Goal: Obtain resource: Download file/media

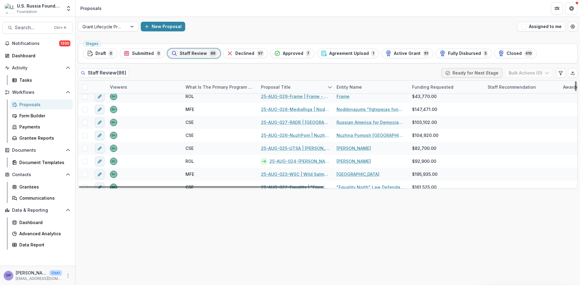
scroll to position [544, 0]
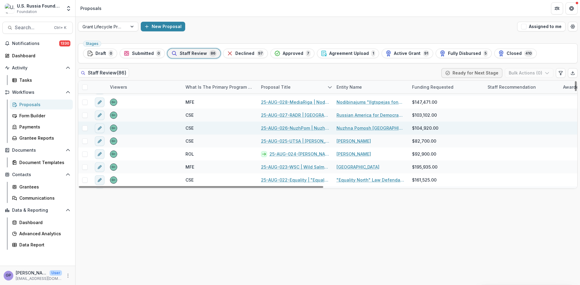
click at [297, 126] on link "25-AUG-026-NuzhPom | Nuzhna Pomosh [GEOGRAPHIC_DATA] - 2025 - Grant Proposal Ap…" at bounding box center [295, 128] width 68 height 6
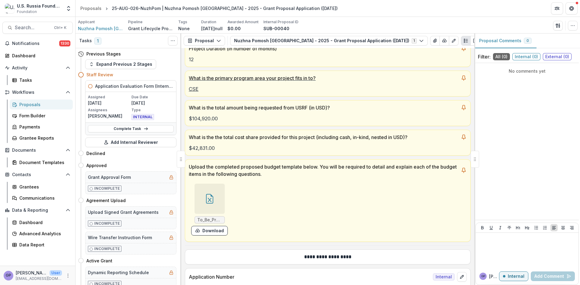
scroll to position [131, 0]
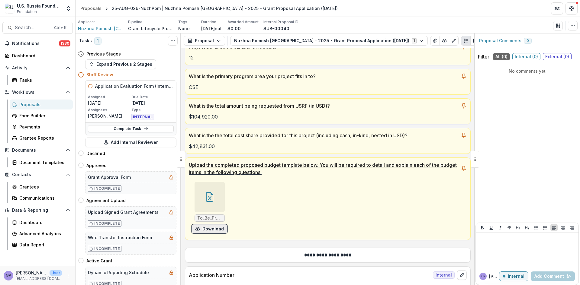
click at [213, 228] on button "Download" at bounding box center [209, 229] width 37 height 10
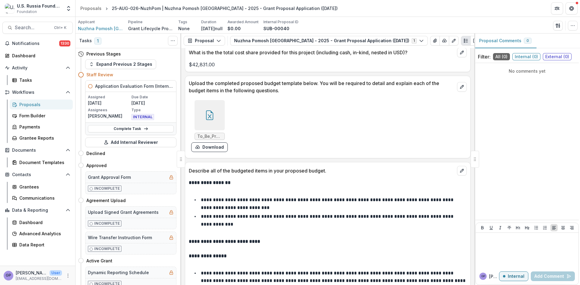
scroll to position [4433, 0]
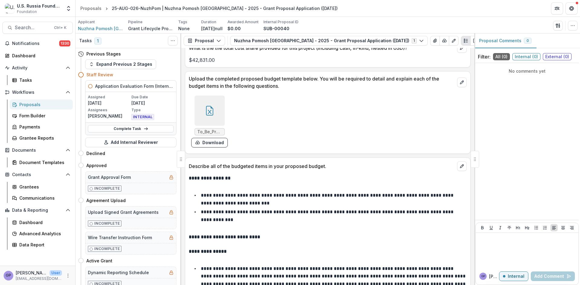
drag, startPoint x: 422, startPoint y: 72, endPoint x: 405, endPoint y: 74, distance: 17.0
click at [422, 93] on div "To_Be_Precise_budget_2025.xlsx Download" at bounding box center [328, 121] width 278 height 57
click at [203, 138] on button "Download" at bounding box center [209, 143] width 37 height 10
click at [213, 106] on icon at bounding box center [210, 111] width 10 height 10
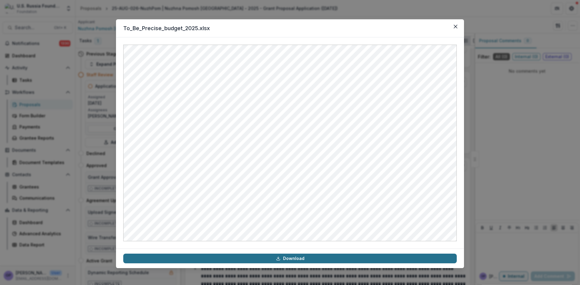
click at [290, 258] on link "Download" at bounding box center [289, 259] width 333 height 10
click at [289, 258] on link "Download" at bounding box center [289, 259] width 333 height 10
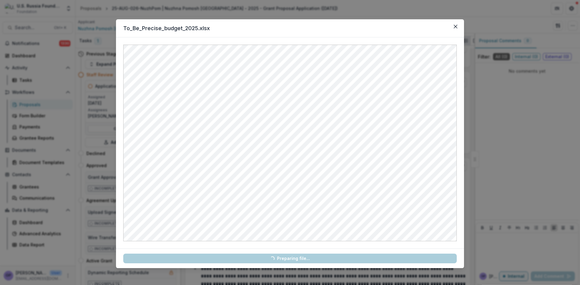
click at [289, 258] on link "Loading... Preparing file..." at bounding box center [289, 259] width 333 height 10
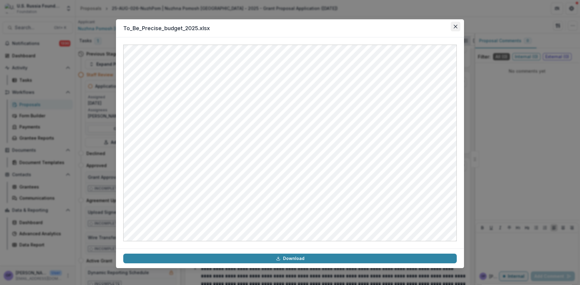
click at [457, 24] on button "Close" at bounding box center [456, 27] width 10 height 10
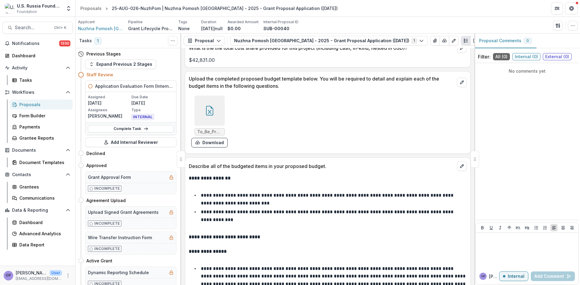
click at [214, 96] on div at bounding box center [209, 111] width 30 height 30
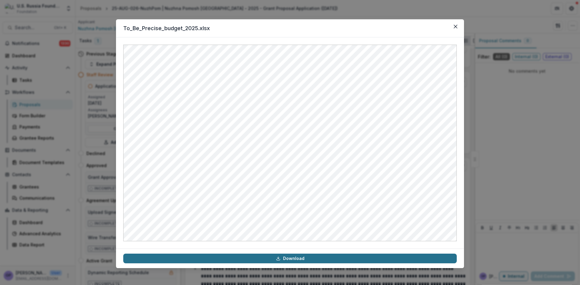
click at [294, 258] on link "Download" at bounding box center [289, 259] width 333 height 10
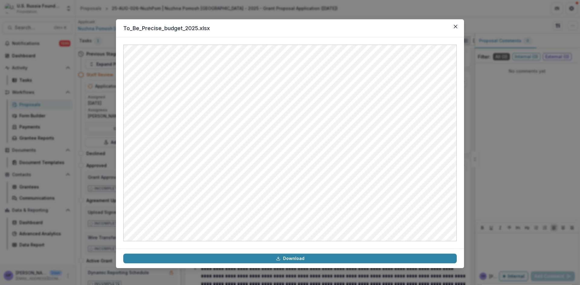
click at [389, 11] on div "To_Be_Precise_budget_2025.xlsx Download" at bounding box center [290, 142] width 580 height 285
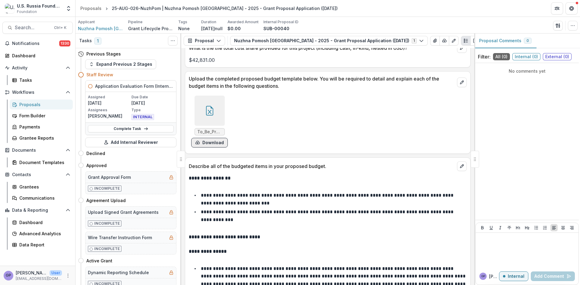
click at [217, 138] on button "Download" at bounding box center [209, 143] width 37 height 10
click at [206, 106] on icon at bounding box center [209, 111] width 7 height 10
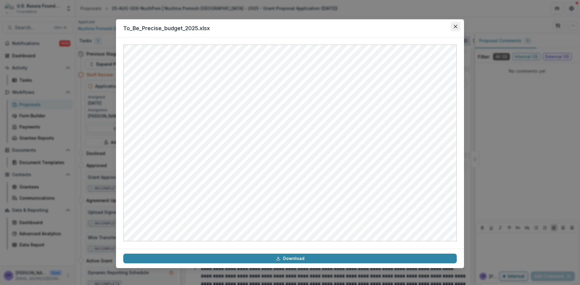
click at [456, 26] on icon "Close" at bounding box center [456, 27] width 4 height 4
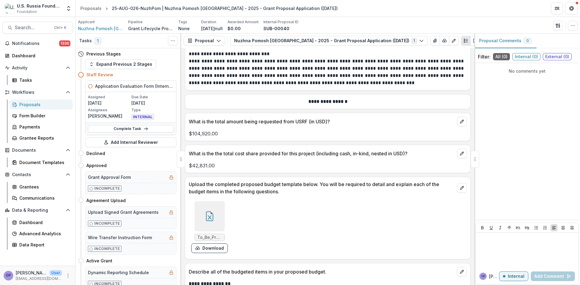
scroll to position [4322, 0]
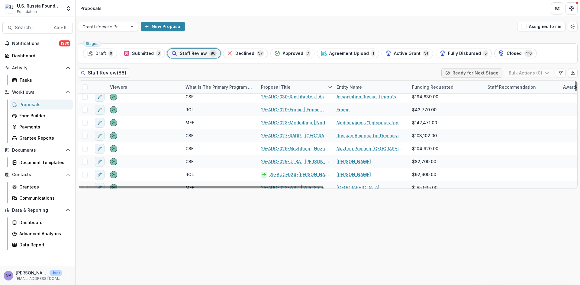
scroll to position [523, 0]
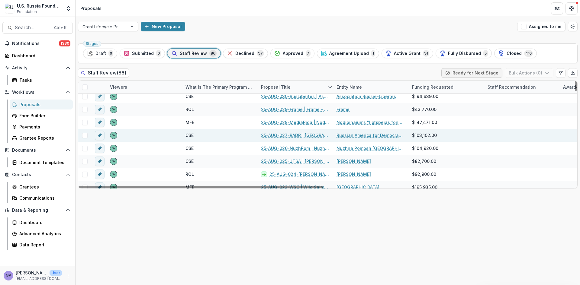
click at [298, 135] on link "25-AUG-027-RADR | [GEOGRAPHIC_DATA] for Democracy in [GEOGRAPHIC_DATA] Inc - 20…" at bounding box center [295, 135] width 68 height 6
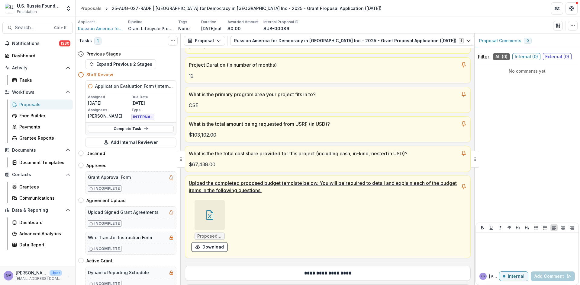
scroll to position [121, 0]
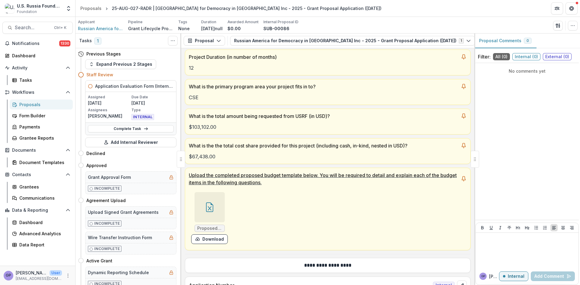
click at [215, 209] on div at bounding box center [209, 207] width 30 height 30
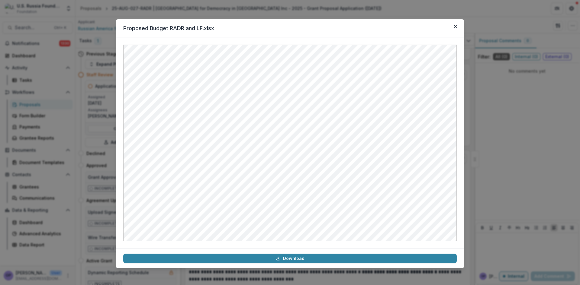
scroll to position [3649, 0]
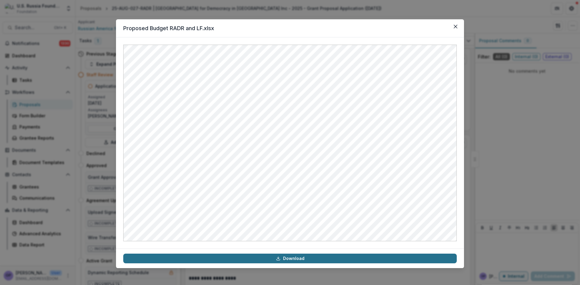
click at [288, 258] on link "Download" at bounding box center [289, 259] width 333 height 10
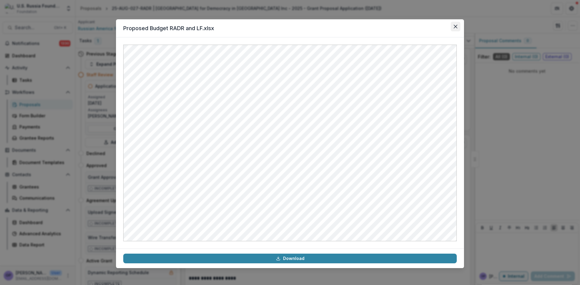
click at [455, 23] on button "Close" at bounding box center [456, 27] width 10 height 10
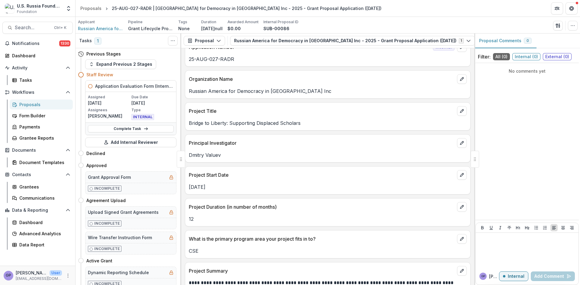
scroll to position [164, 0]
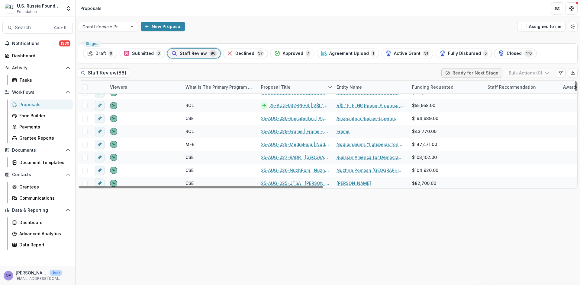
scroll to position [503, 0]
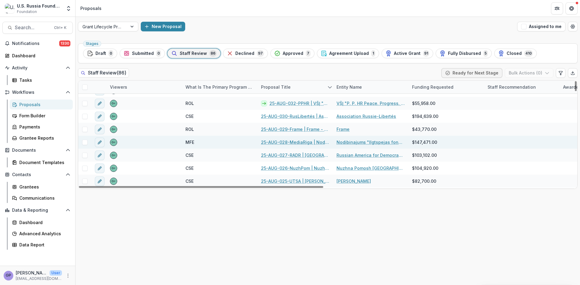
click at [293, 143] on link "25-AUG-028-MediaRiga | Nodibinajums "Ilgtspejas fonds" - 2025 - Grant Proposal …" at bounding box center [295, 142] width 68 height 6
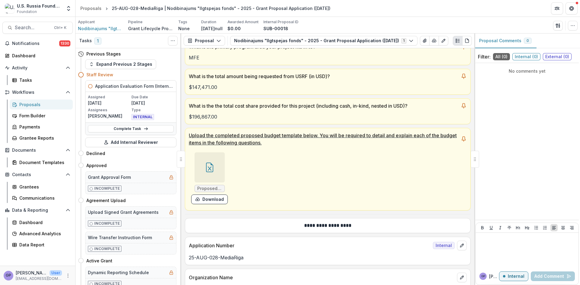
scroll to position [161, 0]
click at [208, 171] on icon at bounding box center [209, 168] width 4 height 4
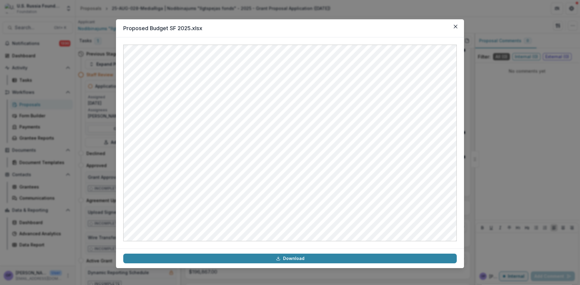
scroll to position [3669, 0]
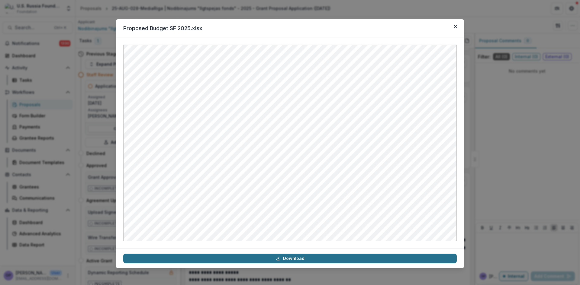
click at [300, 257] on link "Download" at bounding box center [289, 259] width 333 height 10
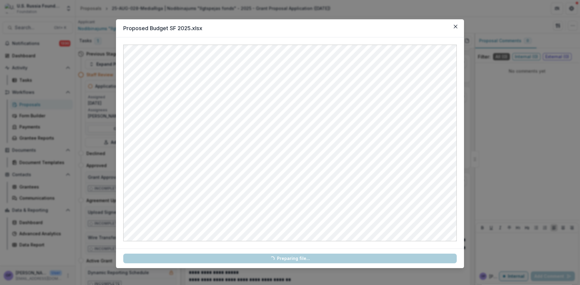
click at [300, 257] on link "Loading... Preparing file..." at bounding box center [289, 259] width 333 height 10
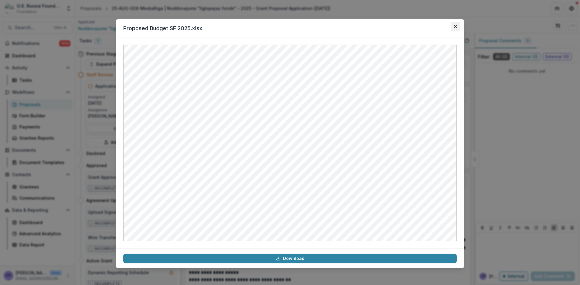
click at [455, 26] on icon "Close" at bounding box center [456, 27] width 4 height 4
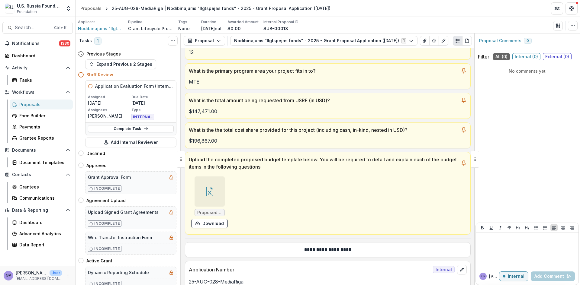
scroll to position [124, 0]
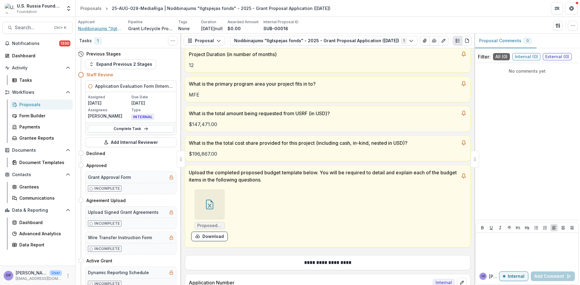
click at [104, 26] on span "Nodibinajums "Ilgtspejas fonds"" at bounding box center [100, 28] width 45 height 6
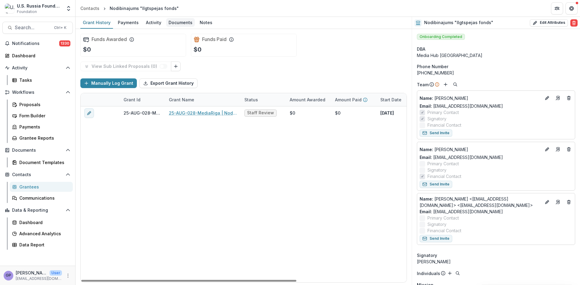
click at [176, 21] on div "Documents" at bounding box center [180, 22] width 29 height 9
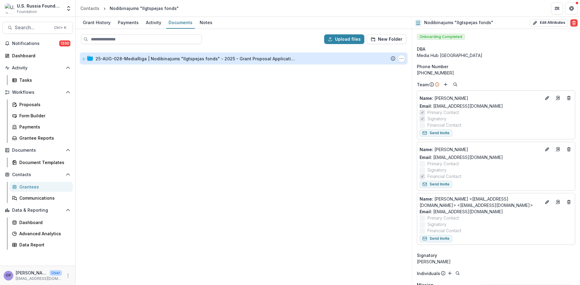
click at [128, 58] on div "25-AUG-028-MediaRiga | Nodibinajums "Ilgtspejas fonds" - 2025 - Grant Proposal …" at bounding box center [194, 59] width 199 height 6
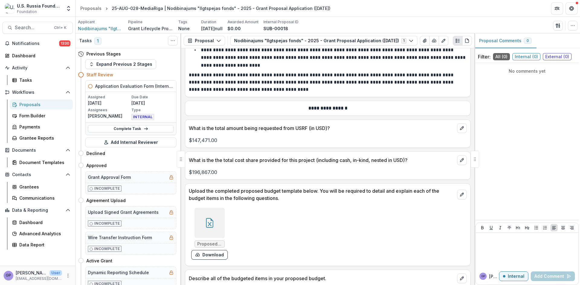
scroll to position [3568, 0]
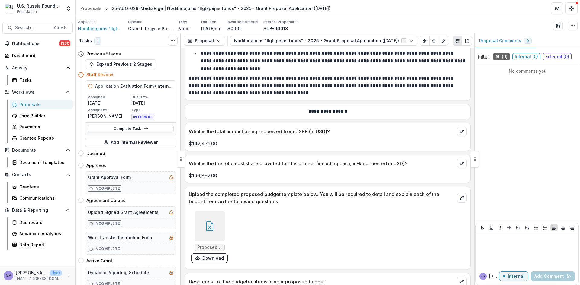
click at [25, 101] on link "Proposals" at bounding box center [41, 105] width 63 height 10
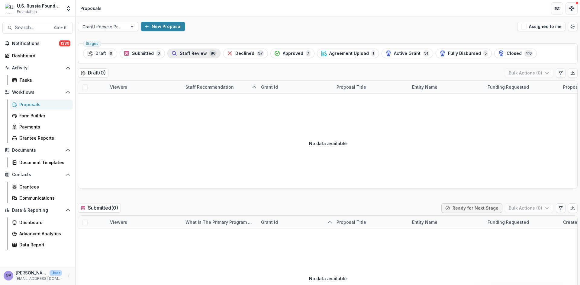
click at [194, 53] on span "Staff Review" at bounding box center [193, 53] width 27 height 5
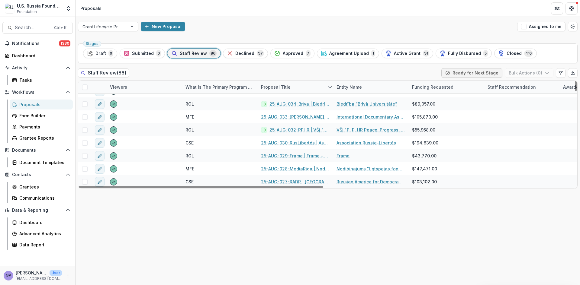
scroll to position [483, 0]
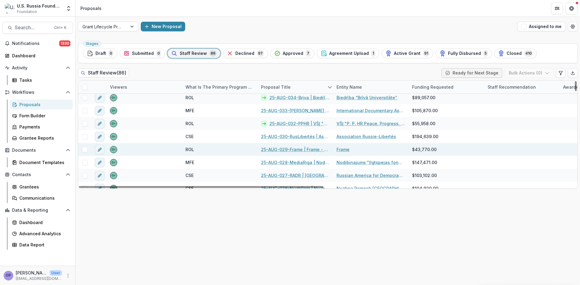
click at [292, 148] on link "25-AUG-029-Frame | Frame - 2025 - Grant Proposal Application ([DATE])" at bounding box center [295, 149] width 68 height 6
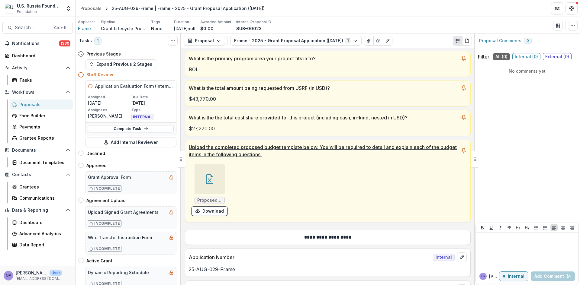
scroll to position [151, 0]
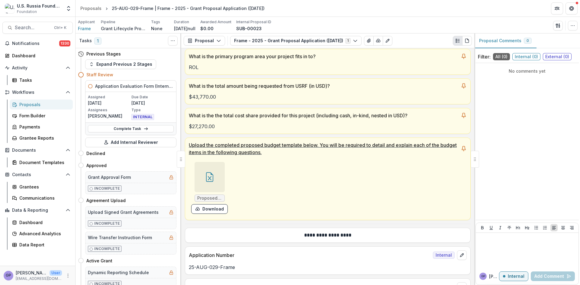
click at [216, 178] on div at bounding box center [209, 177] width 30 height 30
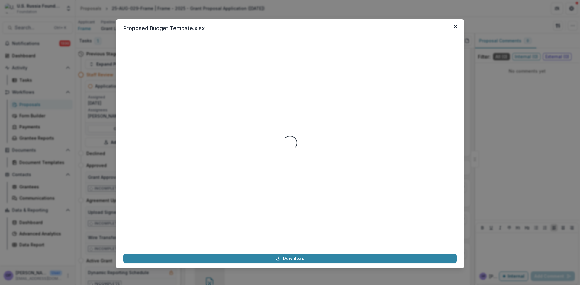
scroll to position [3085, 0]
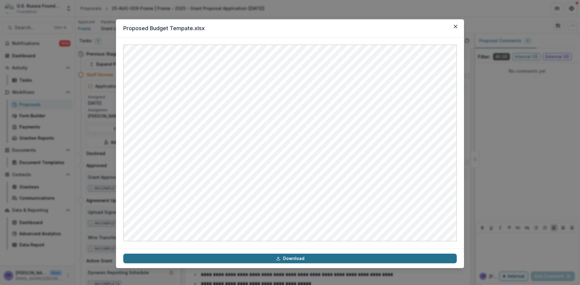
click at [281, 258] on icon at bounding box center [278, 258] width 5 height 5
click at [303, 257] on link "Download" at bounding box center [289, 259] width 333 height 10
click at [289, 259] on link "Download" at bounding box center [289, 259] width 333 height 10
click at [288, 258] on link "Download" at bounding box center [289, 259] width 333 height 10
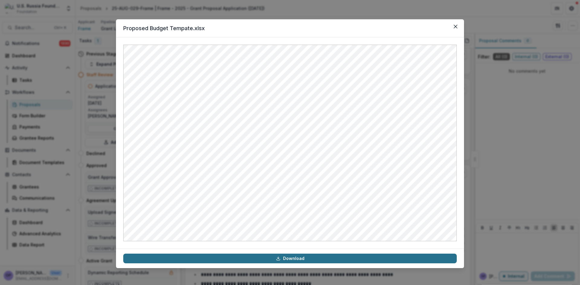
click at [293, 257] on link "Download" at bounding box center [289, 259] width 333 height 10
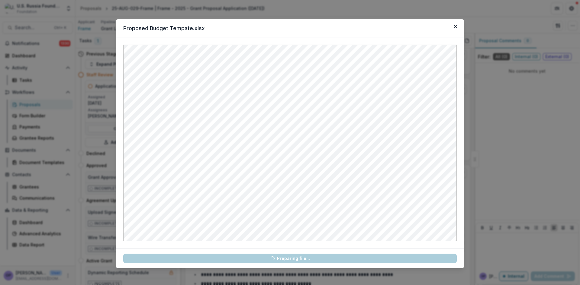
click at [293, 257] on link "Loading... Preparing file..." at bounding box center [289, 259] width 333 height 10
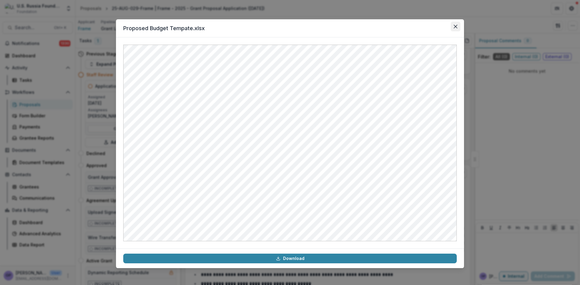
click at [457, 25] on button "Close" at bounding box center [456, 27] width 10 height 10
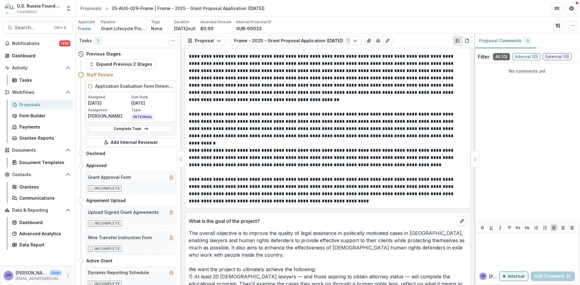
scroll to position [163, 0]
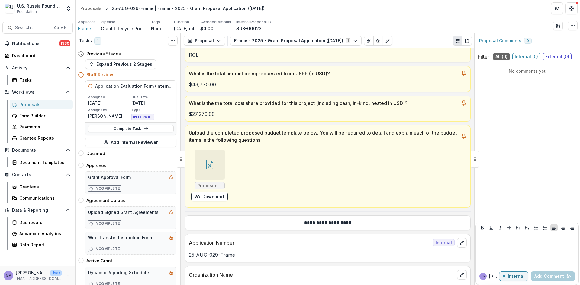
click at [24, 104] on div "Proposals" at bounding box center [43, 104] width 49 height 6
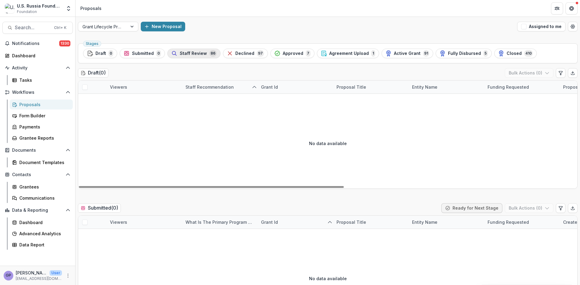
click at [194, 51] on span "Staff Review" at bounding box center [193, 53] width 27 height 5
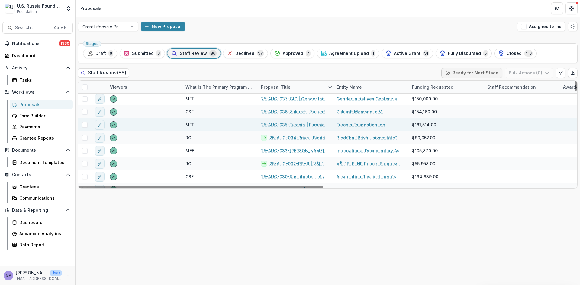
scroll to position [453, 0]
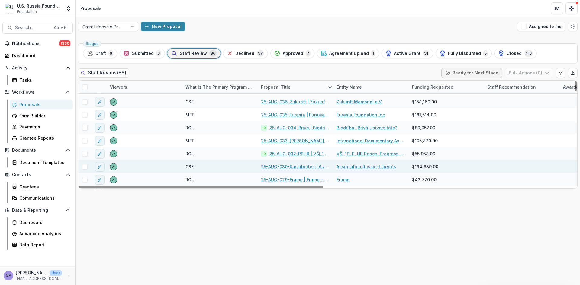
click at [293, 167] on link "25-AUG-030-RusLibertés | Association Russie-Libertés - 2025 - Grant Proposal Ap…" at bounding box center [295, 167] width 68 height 6
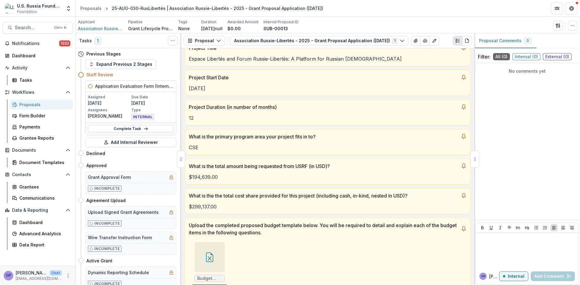
scroll to position [101, 0]
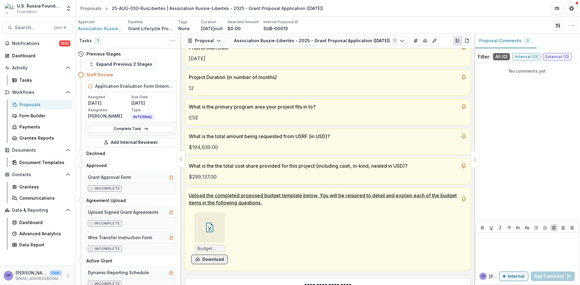
click at [217, 257] on button "Download" at bounding box center [209, 260] width 37 height 10
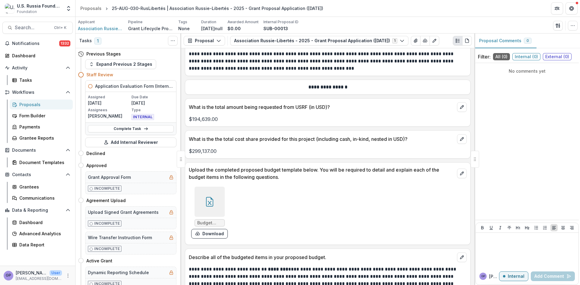
scroll to position [3622, 0]
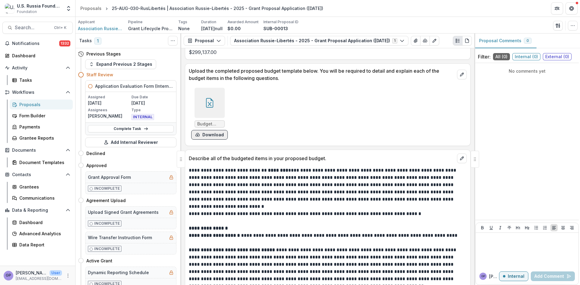
click at [213, 130] on button "Download" at bounding box center [209, 135] width 37 height 10
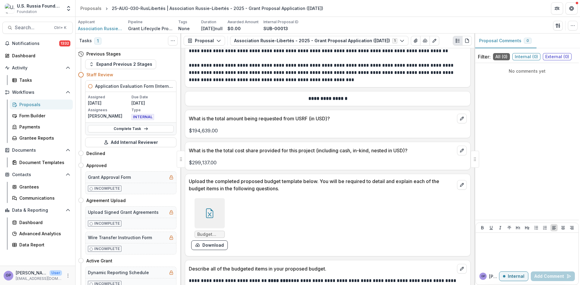
scroll to position [3512, 0]
click at [211, 209] on icon at bounding box center [210, 214] width 10 height 10
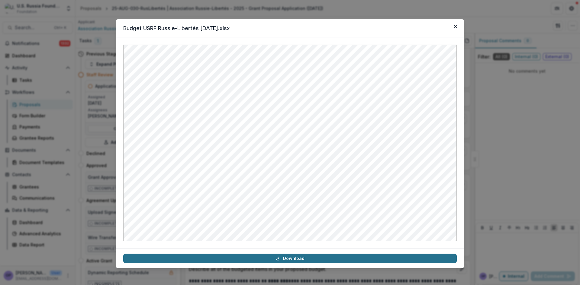
click at [293, 259] on link "Download" at bounding box center [289, 259] width 333 height 10
click at [291, 258] on link "Download" at bounding box center [289, 259] width 333 height 10
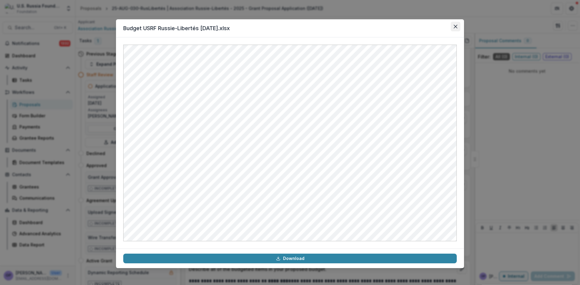
click at [454, 27] on icon "Close" at bounding box center [456, 27] width 4 height 4
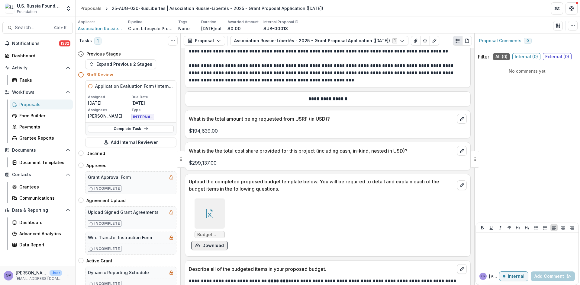
click at [213, 241] on button "Download" at bounding box center [209, 246] width 37 height 10
click at [214, 199] on div at bounding box center [209, 214] width 30 height 30
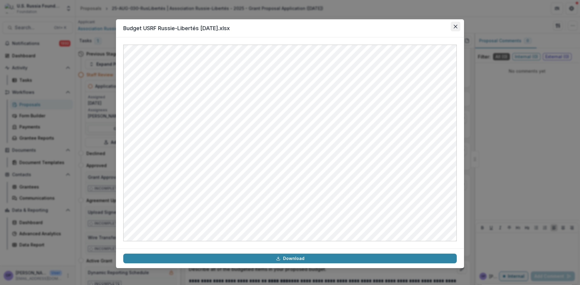
click at [457, 26] on button "Close" at bounding box center [456, 27] width 10 height 10
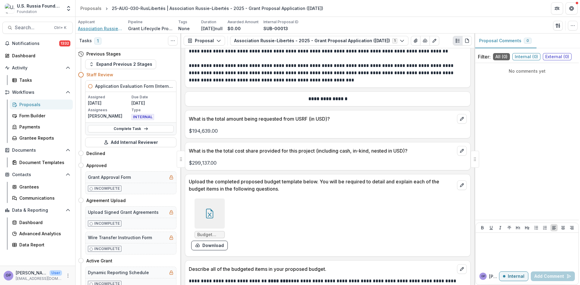
click at [86, 29] on span "Association Russie-Libertés" at bounding box center [100, 28] width 45 height 6
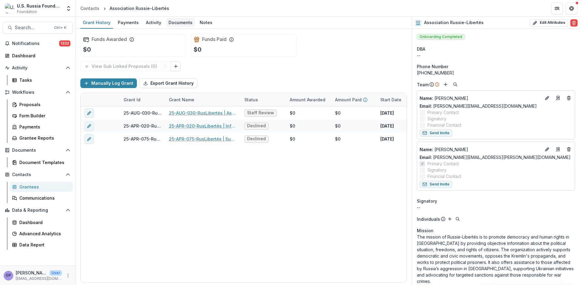
click at [181, 20] on div "Documents" at bounding box center [180, 22] width 29 height 9
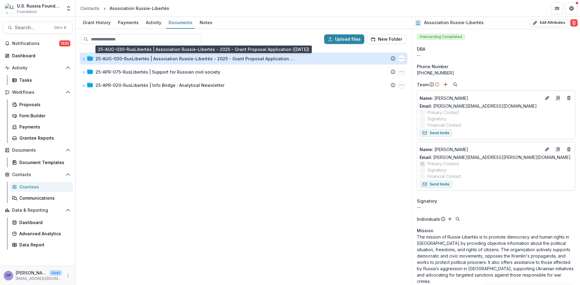
click at [164, 59] on div "25-AUG-030-RusLibertés | Association Russie-Libertés - 2025 - Grant Proposal Ap…" at bounding box center [194, 59] width 199 height 6
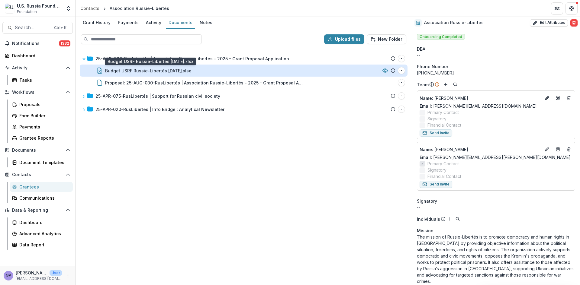
click at [168, 69] on div "Budget USRF Russie-Libertés aug 2025.xlsx" at bounding box center [148, 71] width 86 height 6
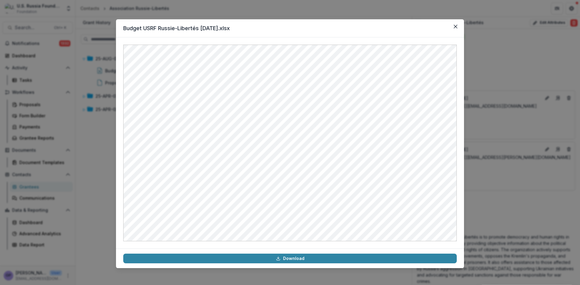
click at [292, 264] on footer "Download" at bounding box center [290, 259] width 348 height 20
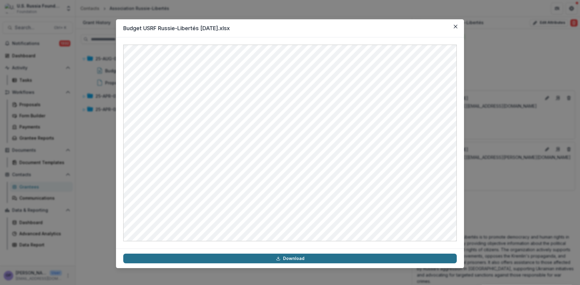
click at [296, 258] on link "Download" at bounding box center [289, 259] width 333 height 10
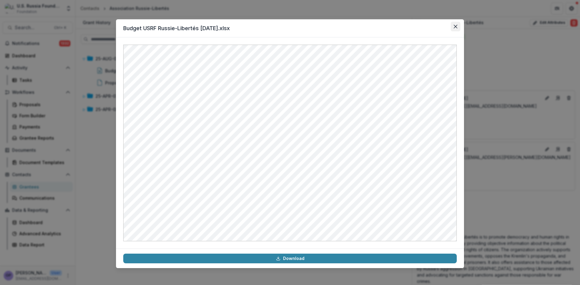
click at [456, 24] on button "Close" at bounding box center [456, 27] width 10 height 10
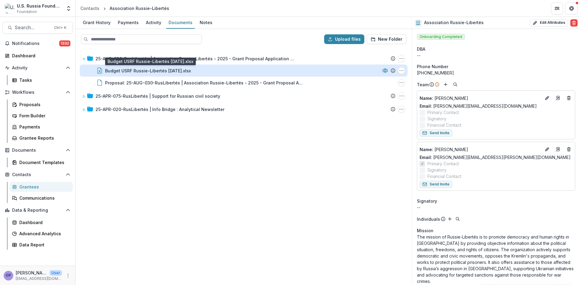
click at [167, 69] on div "Budget USRF Russie-Libertés aug 2025.xlsx" at bounding box center [148, 71] width 86 height 6
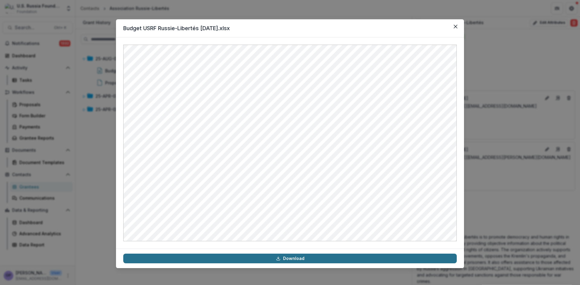
click at [297, 256] on link "Download" at bounding box center [289, 259] width 333 height 10
click at [285, 257] on link "Download" at bounding box center [289, 259] width 333 height 10
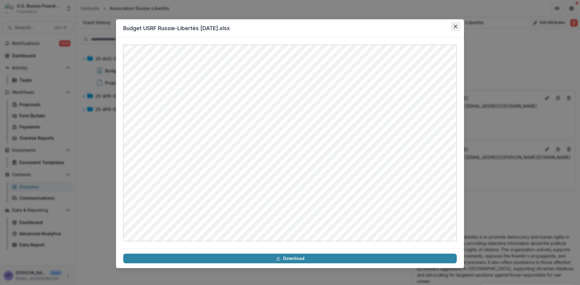
click at [457, 25] on icon "Close" at bounding box center [456, 27] width 4 height 4
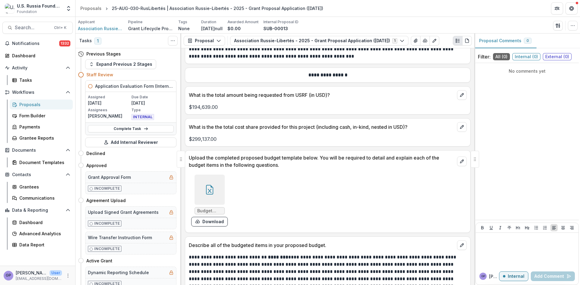
scroll to position [3532, 0]
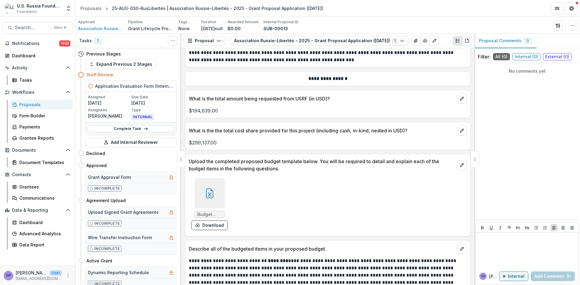
click at [28, 102] on div "Proposals" at bounding box center [43, 104] width 49 height 6
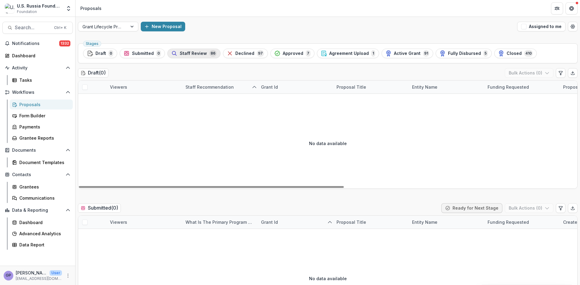
click at [196, 53] on span "Staff Review" at bounding box center [193, 53] width 27 height 5
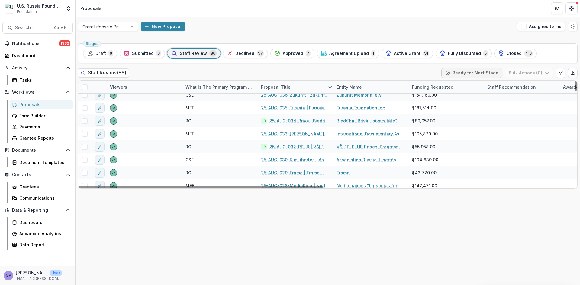
scroll to position [453, 0]
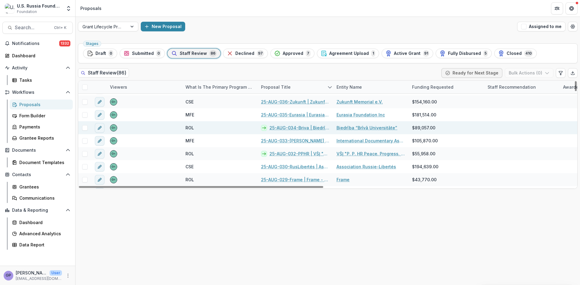
click at [303, 127] on link "25-AUG-034-Briva | Biedrība “Brīvā Universitāte” - 2025 - Grant Proposal Applic…" at bounding box center [299, 128] width 60 height 6
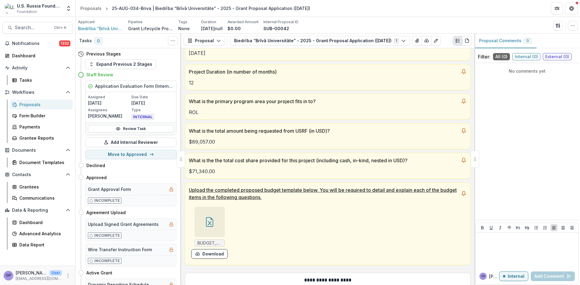
scroll to position [111, 0]
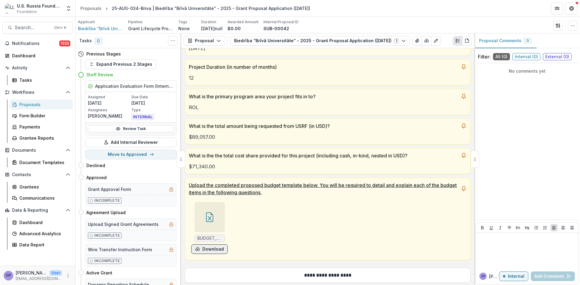
click at [207, 248] on button "Download" at bounding box center [209, 250] width 37 height 10
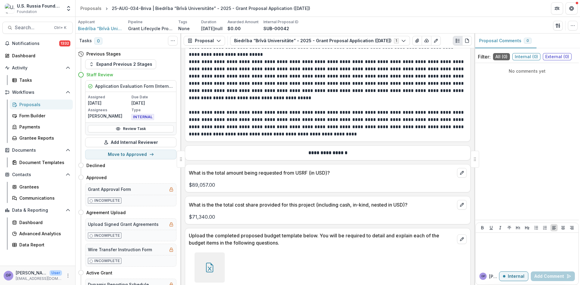
scroll to position [3751, 0]
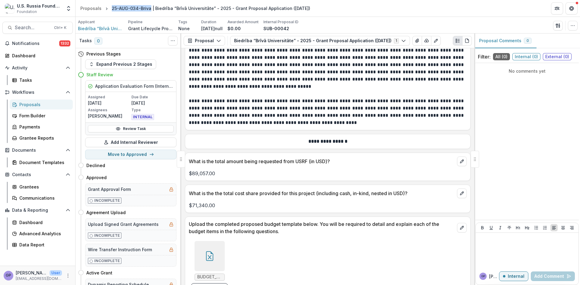
drag, startPoint x: 111, startPoint y: 8, endPoint x: 149, endPoint y: 8, distance: 37.2
click at [149, 8] on div "25-AUG-034-Briva | Biedrība “Brīvā Universitāte” - 2025 - Grant Proposal Applic…" at bounding box center [211, 8] width 198 height 6
copy div "25-AUG-034-Briva"
click at [459, 191] on icon "edit" at bounding box center [461, 193] width 5 height 5
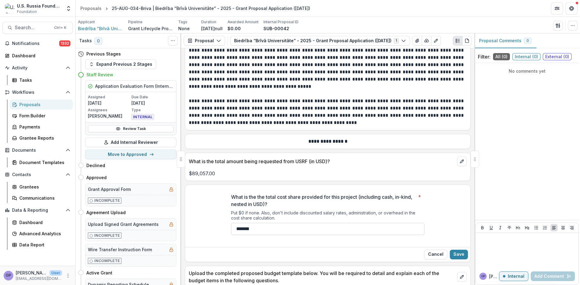
click at [266, 223] on input "*******" at bounding box center [327, 229] width 193 height 12
type input "*******"
click at [429, 205] on div "What is the the total cost share provided for this project (including cash, in-…" at bounding box center [327, 217] width 285 height 56
click at [498, 244] on div at bounding box center [527, 251] width 98 height 30
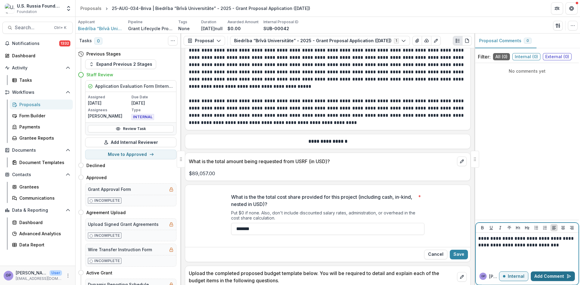
click at [550, 274] on button "Add Comment" at bounding box center [553, 277] width 44 height 10
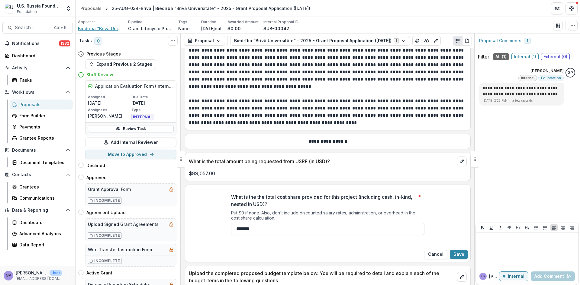
click at [102, 28] on span "Biedrība “Brīvā Universitāte”" at bounding box center [100, 28] width 45 height 6
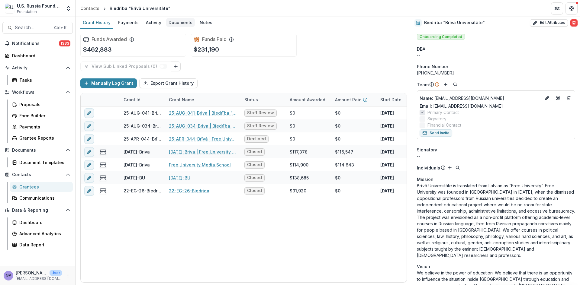
click at [180, 20] on div "Documents" at bounding box center [180, 22] width 29 height 9
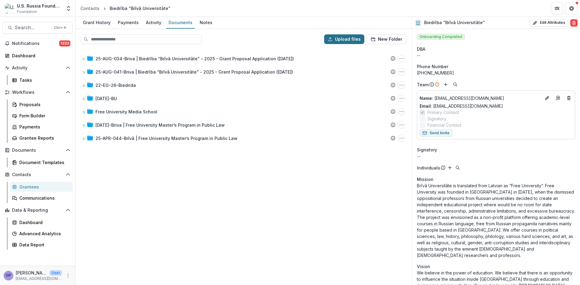
click at [345, 40] on button "Upload files" at bounding box center [344, 39] width 40 height 10
type input "**********"
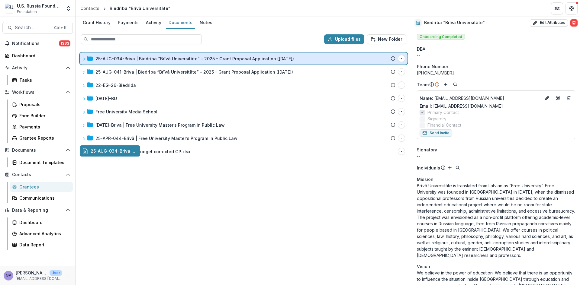
drag, startPoint x: 130, startPoint y: 151, endPoint x: 205, endPoint y: 60, distance: 117.4
click at [205, 60] on div "Upload files New Folder 25-AUG-034-Briva | Biedrība “Brīvā Universitāte” - 2025…" at bounding box center [243, 157] width 336 height 256
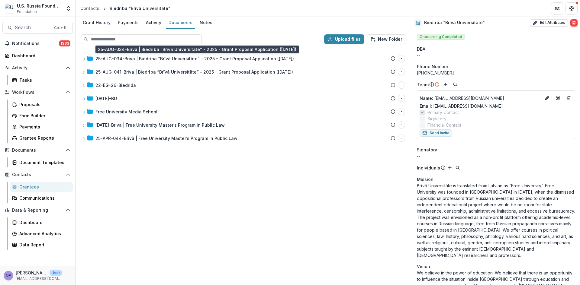
click at [205, 60] on div "25-AUG-034-Briva | Biedrība “Brīvā Universitāte” - 2025 - Grant Proposal Applic…" at bounding box center [194, 59] width 198 height 6
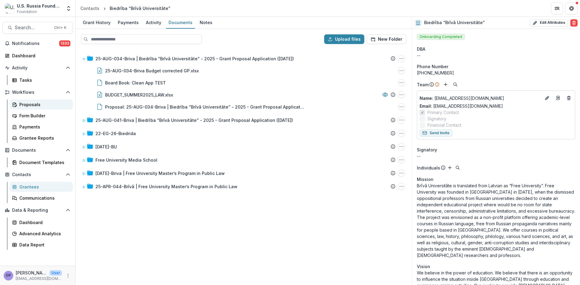
click at [25, 104] on div "Proposals" at bounding box center [43, 104] width 49 height 6
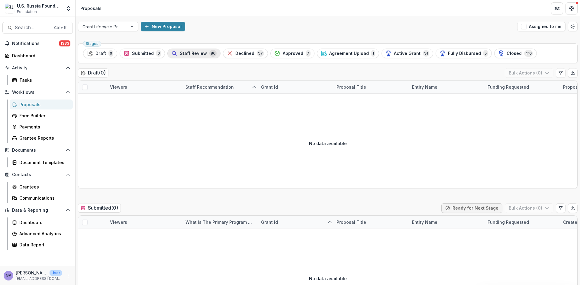
click at [190, 51] on span "Staff Review" at bounding box center [193, 53] width 27 height 5
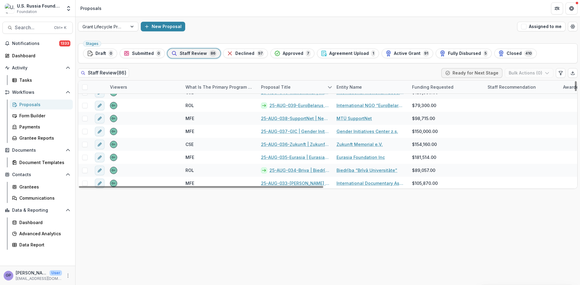
scroll to position [413, 0]
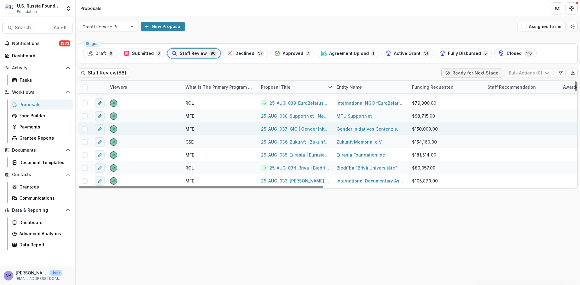
click at [287, 127] on link "25-AUG-037-GIC | Gender Initiatives Center z.s. - 2025 - Grant Proposal Applica…" at bounding box center [295, 129] width 68 height 6
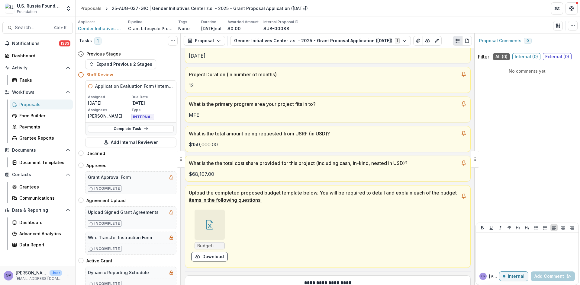
scroll to position [111, 0]
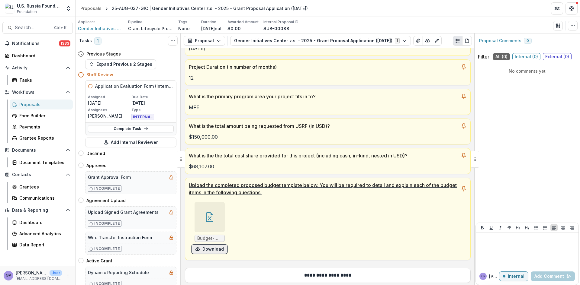
click at [209, 248] on button "Download" at bounding box center [209, 250] width 37 height 10
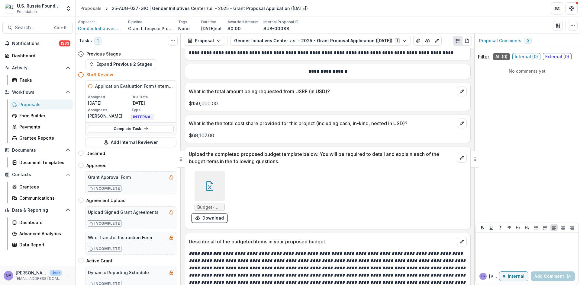
scroll to position [3057, 0]
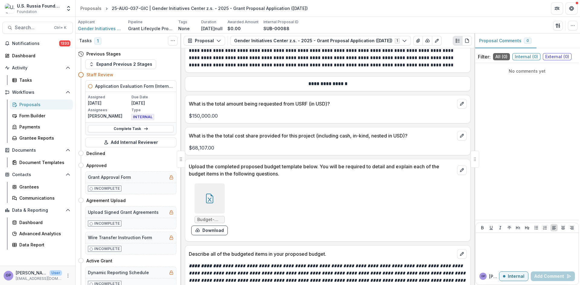
click at [27, 104] on div "Proposals" at bounding box center [43, 104] width 49 height 6
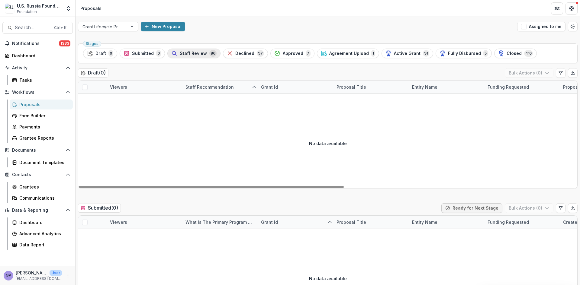
click at [186, 51] on span "Staff Review" at bounding box center [193, 53] width 27 height 5
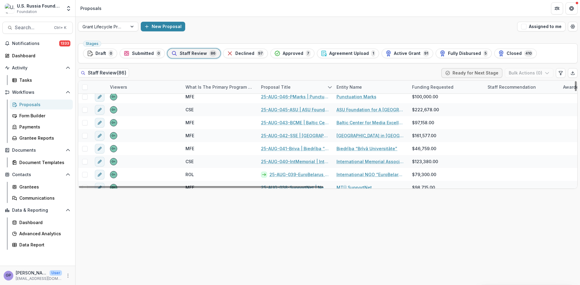
scroll to position [352, 0]
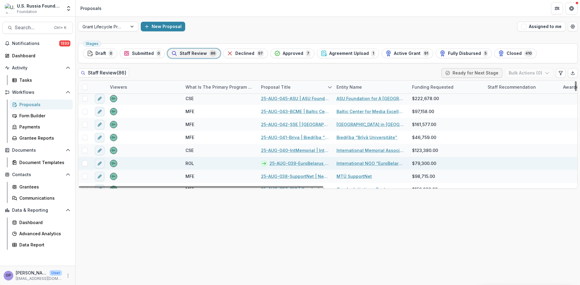
click at [290, 162] on link "25-AUG-039-EuroBelarus | International NGO “EuroBelarus” - 2025 - Grant Proposa…" at bounding box center [299, 163] width 60 height 6
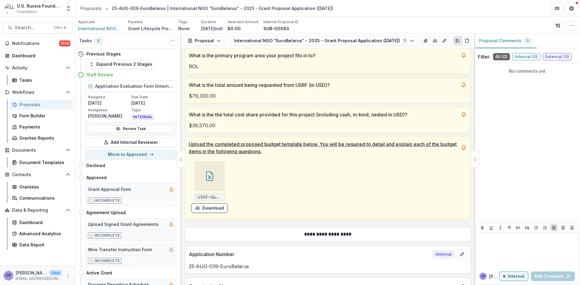
scroll to position [161, 0]
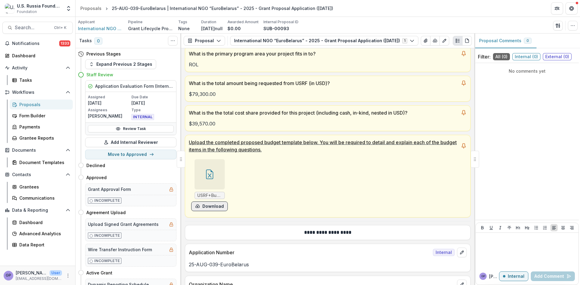
click at [220, 207] on button "Download" at bounding box center [209, 207] width 37 height 10
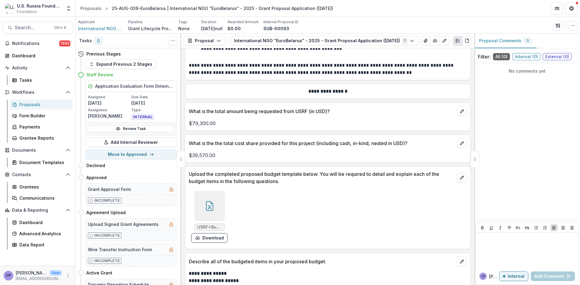
scroll to position [3582, 0]
click at [29, 104] on div "Proposals" at bounding box center [43, 104] width 49 height 6
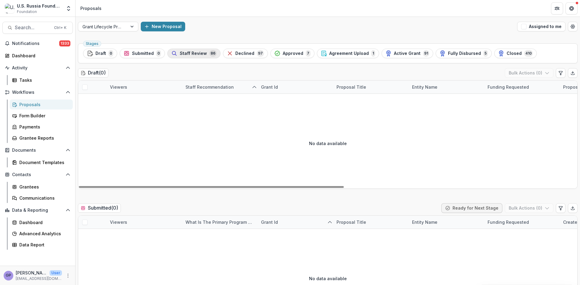
click at [192, 53] on span "Staff Review" at bounding box center [193, 53] width 27 height 5
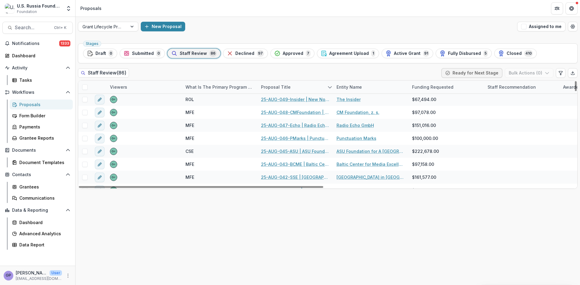
scroll to position [322, 0]
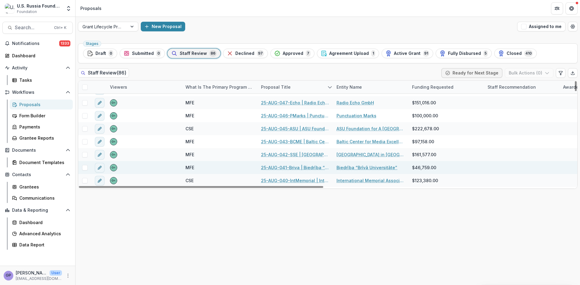
click at [291, 166] on link "25-AUG-041-Briva | Biedrība “Brīvā Universitāte” - 2025 - Grant Proposal Applic…" at bounding box center [295, 168] width 68 height 6
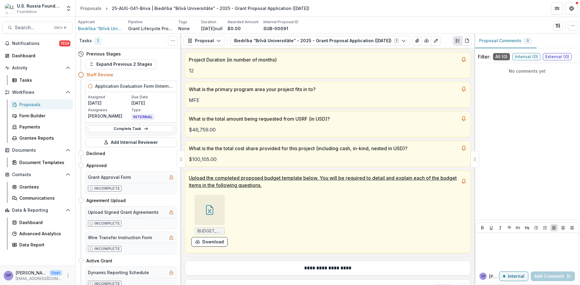
scroll to position [121, 0]
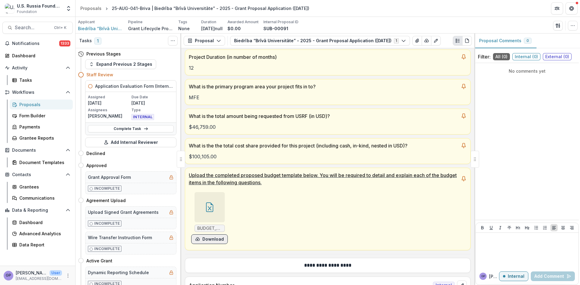
click at [209, 239] on button "Download" at bounding box center [209, 240] width 37 height 10
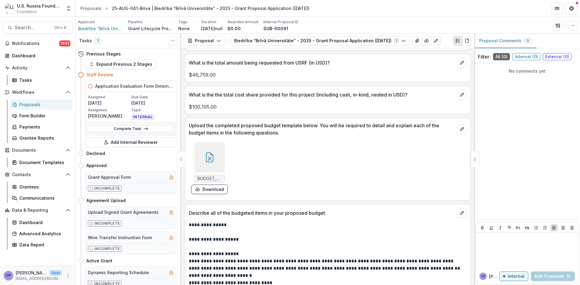
scroll to position [3368, 0]
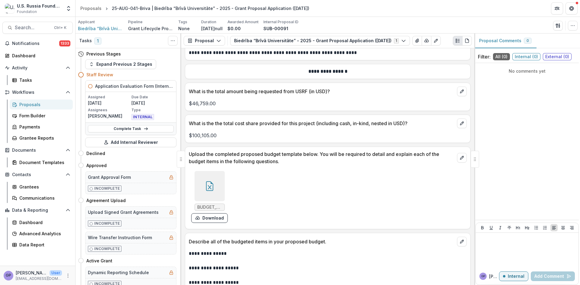
click at [28, 104] on div "Proposals" at bounding box center [43, 104] width 49 height 6
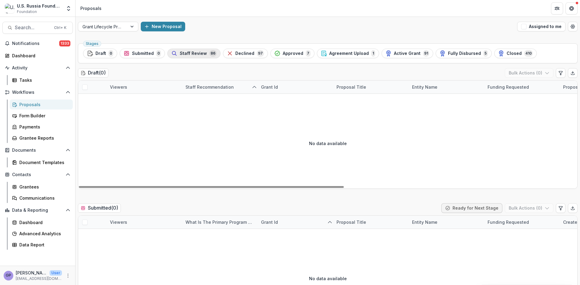
click at [197, 53] on span "Staff Review" at bounding box center [193, 53] width 27 height 5
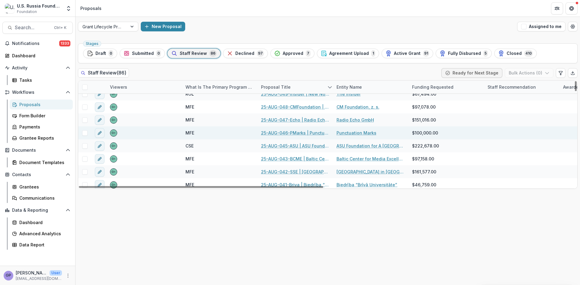
scroll to position [322, 0]
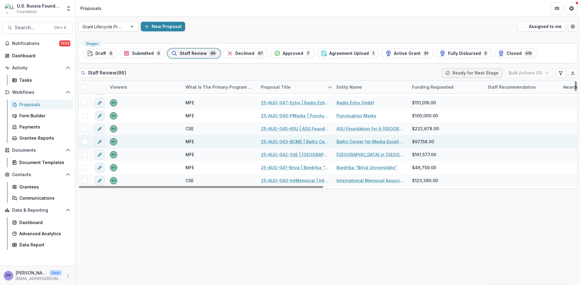
click at [291, 141] on link "25-AUG-043-BCME | Baltic Center for Media Excellence - 2025 - Grant Proposal Ap…" at bounding box center [295, 142] width 68 height 6
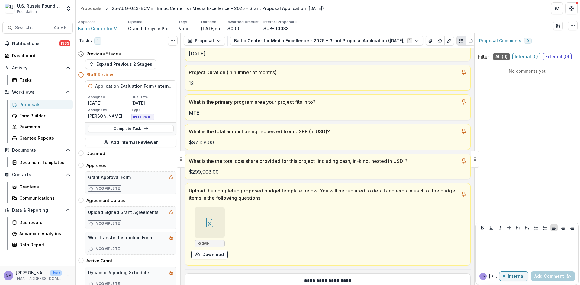
scroll to position [111, 0]
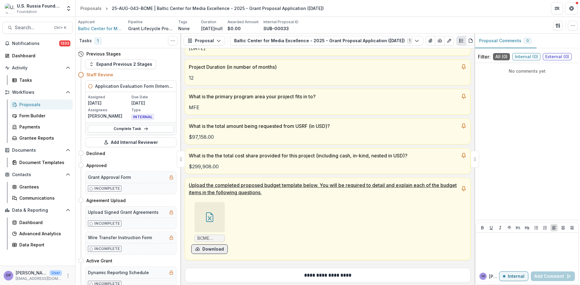
click at [206, 248] on button "Download" at bounding box center [209, 250] width 37 height 10
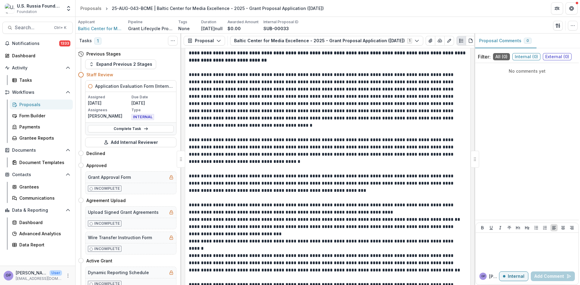
scroll to position [4443, 0]
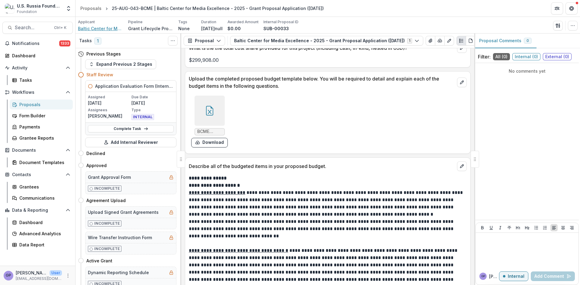
click at [90, 27] on span "Baltic Center for Media Excellence" at bounding box center [100, 28] width 45 height 6
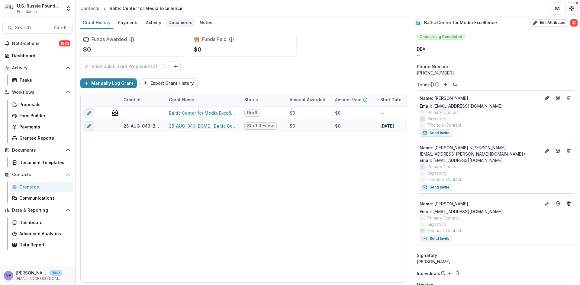
click at [175, 21] on div "Documents" at bounding box center [180, 22] width 29 height 9
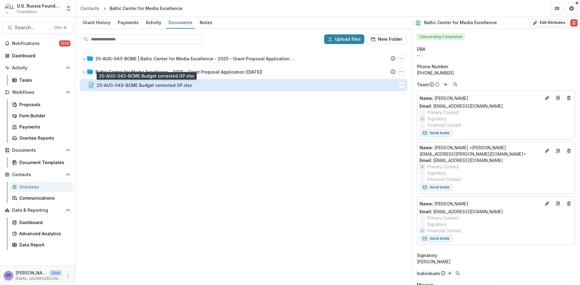
click at [147, 84] on div "25-AUG-043-BCME Budget corrected GP.xlsx" at bounding box center [144, 85] width 95 height 6
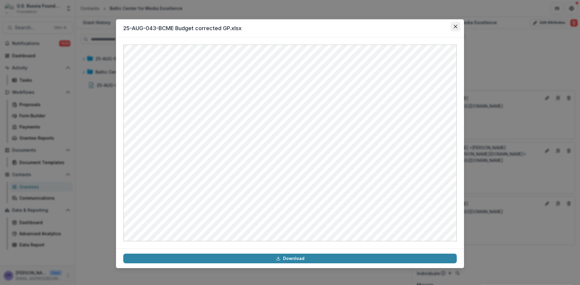
click at [455, 26] on icon "Close" at bounding box center [456, 27] width 4 height 4
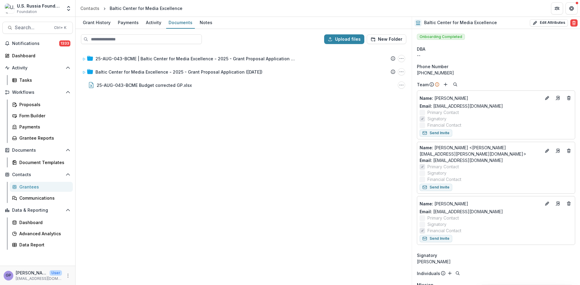
click at [333, 119] on div "25-AUG-043-BCME | Baltic Center for Media Excellence - 2025 - Grant Proposal Ap…" at bounding box center [243, 167] width 335 height 236
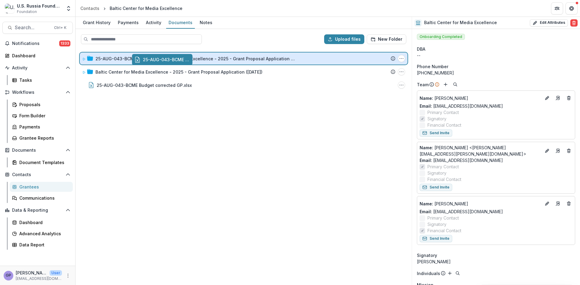
drag, startPoint x: 131, startPoint y: 85, endPoint x: 184, endPoint y: 60, distance: 57.9
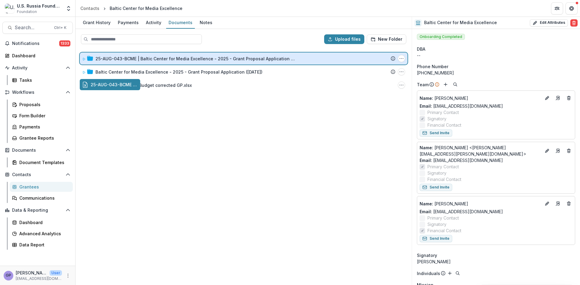
click at [184, 60] on div "Upload files New Folder 25-AUG-043-BCME | Baltic Center for Media Excellence - …" at bounding box center [243, 157] width 336 height 256
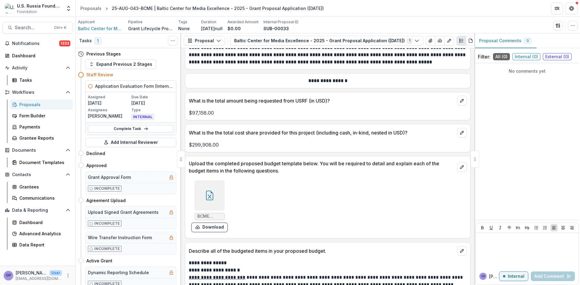
scroll to position [4343, 0]
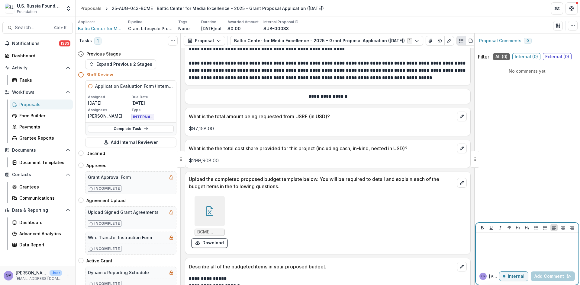
click at [516, 242] on div at bounding box center [527, 251] width 98 height 30
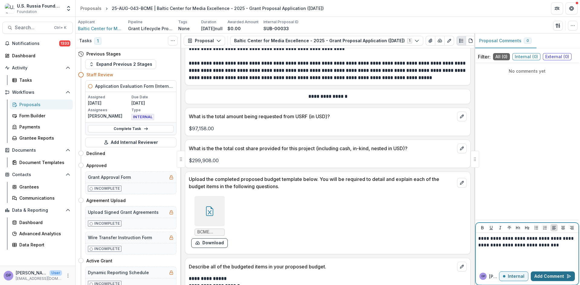
click at [561, 275] on button "Add Comment" at bounding box center [553, 277] width 44 height 10
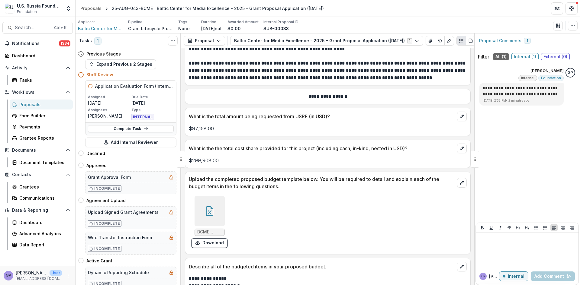
drag, startPoint x: 316, startPoint y: 188, endPoint x: 318, endPoint y: 181, distance: 6.7
click at [316, 194] on div "BCME Proposed Budget TechGate Incubator.xlsx Download" at bounding box center [279, 222] width 181 height 57
click at [29, 105] on div "Proposals" at bounding box center [43, 104] width 49 height 6
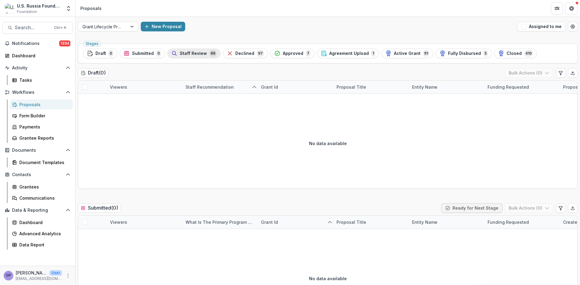
click at [182, 55] on span "Staff Review" at bounding box center [193, 53] width 27 height 5
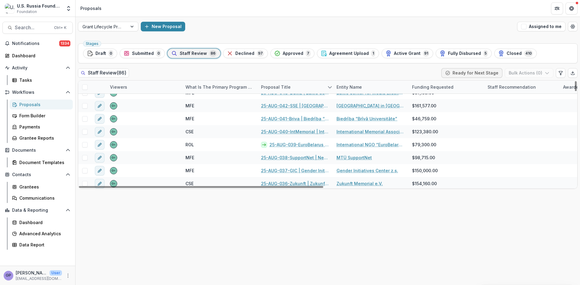
scroll to position [372, 0]
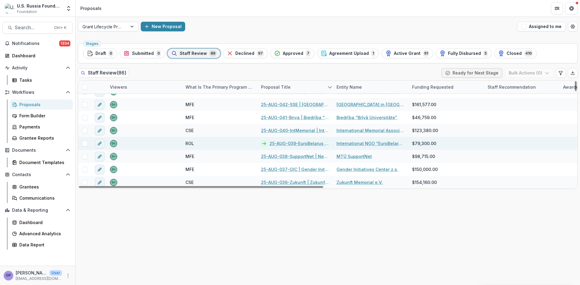
click at [294, 143] on link "25-AUG-039-EuroBelarus | International NGO “EuroBelarus” - 2025 - Grant Proposa…" at bounding box center [299, 143] width 60 height 6
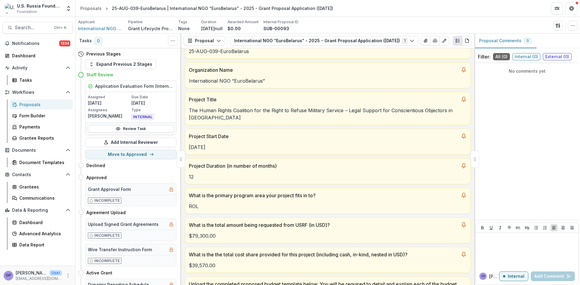
scroll to position [30, 0]
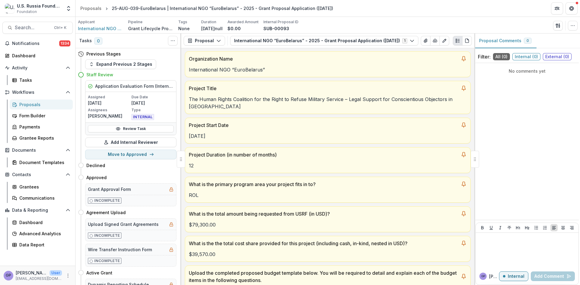
click at [27, 103] on div "Proposals" at bounding box center [43, 104] width 49 height 6
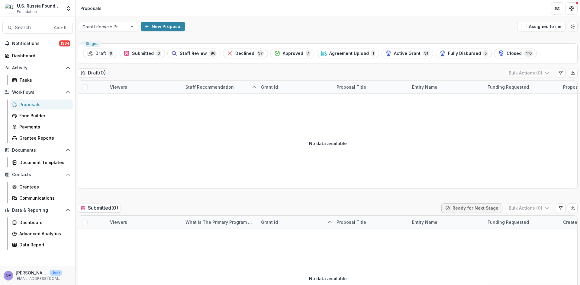
click at [31, 105] on div "Proposals" at bounding box center [43, 104] width 49 height 6
click at [199, 53] on span "Staff Review" at bounding box center [193, 53] width 27 height 5
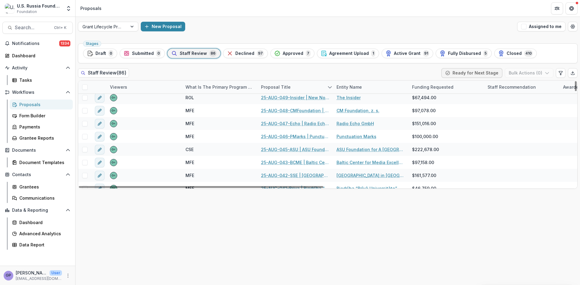
scroll to position [302, 0]
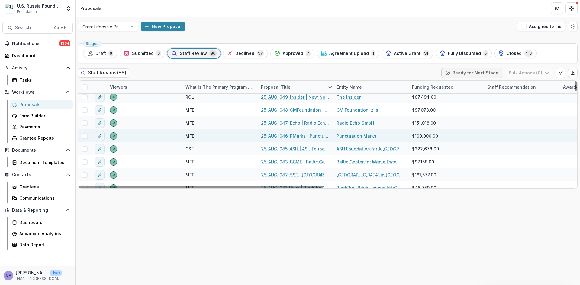
click at [294, 134] on link "25-AUG-046-PMarks | Punctuation Marks - 2025 - Grant Proposal Application ([DAT…" at bounding box center [295, 136] width 68 height 6
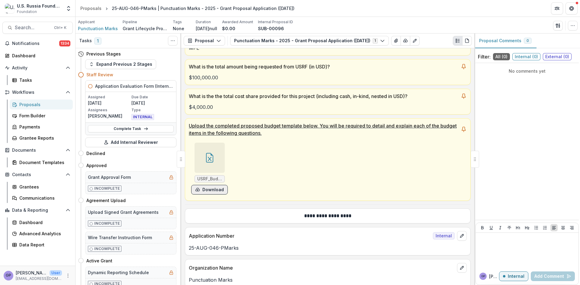
scroll to position [171, 0]
click at [209, 189] on button "Download" at bounding box center [209, 189] width 37 height 10
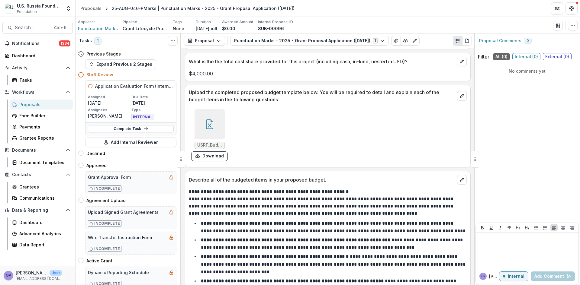
scroll to position [3154, 0]
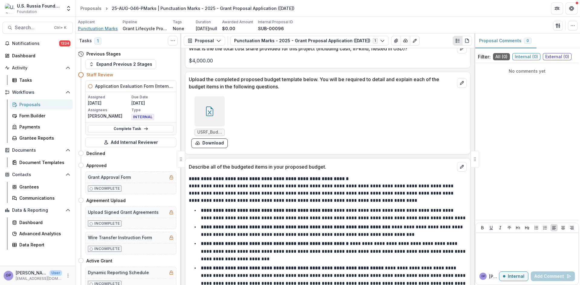
click at [98, 27] on span "Punctuation Marks" at bounding box center [98, 28] width 40 height 6
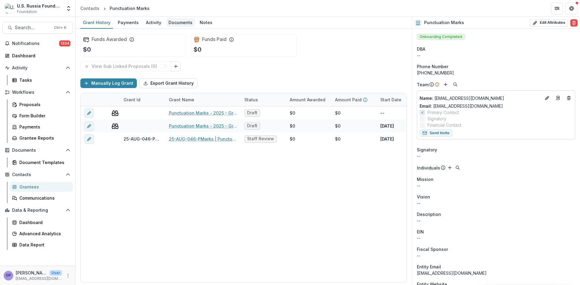
click at [185, 22] on div "Documents" at bounding box center [180, 22] width 29 height 9
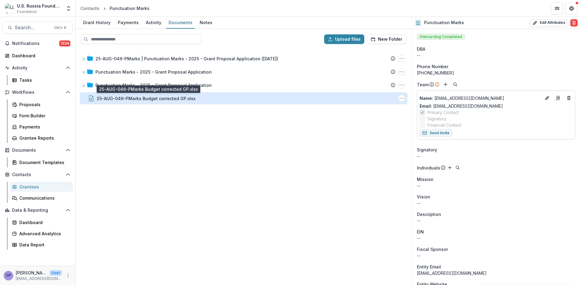
click at [164, 96] on div "25-AUG-046-PMarks Budget corrected GP.xlsx" at bounding box center [146, 98] width 99 height 6
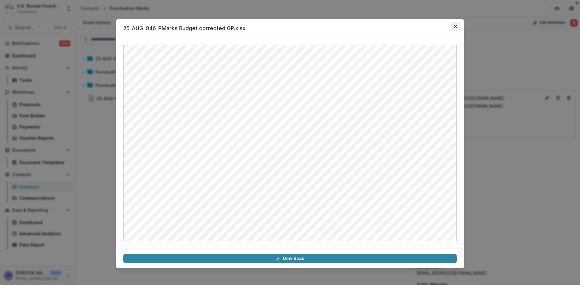
click at [454, 26] on icon "Close" at bounding box center [456, 27] width 4 height 4
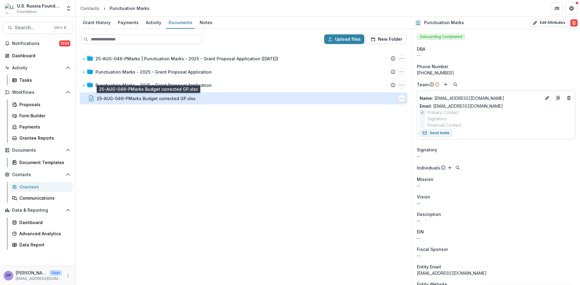
click at [116, 100] on div "25-AUG-046-PMarks Budget corrected GP.xlsx" at bounding box center [146, 98] width 99 height 6
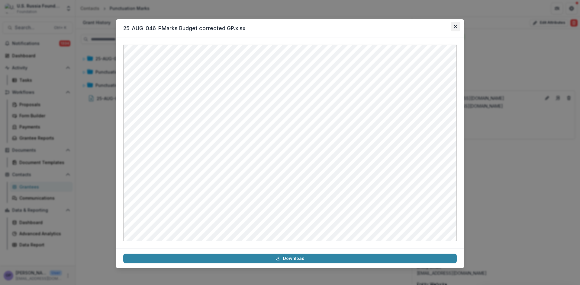
click at [457, 22] on button "Close" at bounding box center [456, 27] width 10 height 10
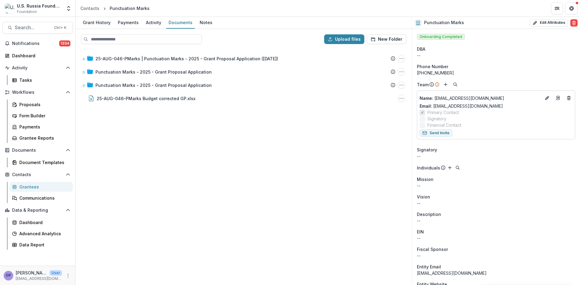
drag, startPoint x: 159, startPoint y: 158, endPoint x: 164, endPoint y: 158, distance: 5.4
click at [159, 158] on div "25-AUG-046-PMarks | Punctuation Marks - 2025 - Grant Proposal Application (Augu…" at bounding box center [243, 167] width 335 height 236
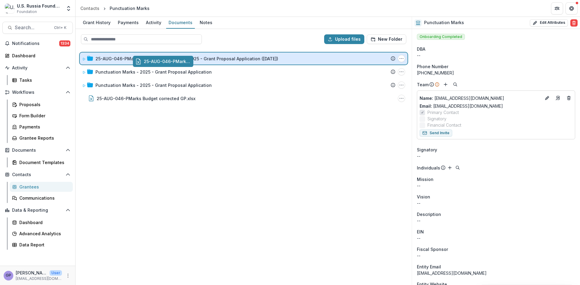
drag, startPoint x: 156, startPoint y: 98, endPoint x: 209, endPoint y: 62, distance: 64.5
click at [209, 62] on div "Upload files New Folder 25-AUG-046-PMarks | Punctuation Marks - 2025 - Grant Pr…" at bounding box center [243, 157] width 336 height 256
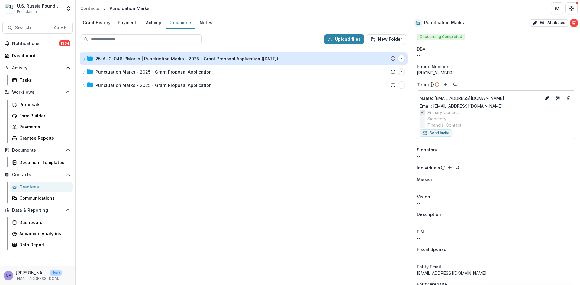
click at [137, 59] on div "25-AUG-046-PMarks | Punctuation Marks - 2025 - Grant Proposal Application ([DAT…" at bounding box center [186, 59] width 183 height 6
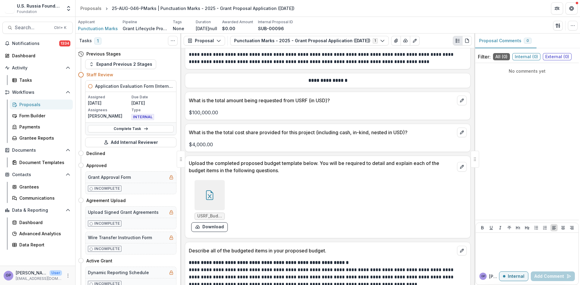
scroll to position [3063, 0]
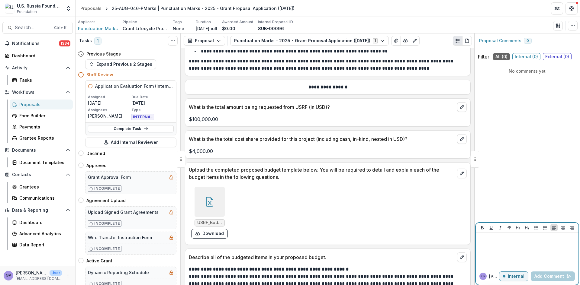
click at [497, 242] on div at bounding box center [527, 251] width 98 height 30
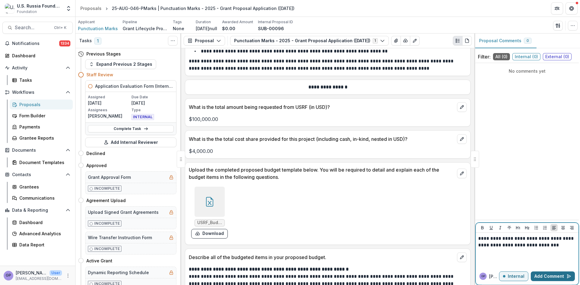
click at [562, 276] on button "Add Comment" at bounding box center [553, 277] width 44 height 10
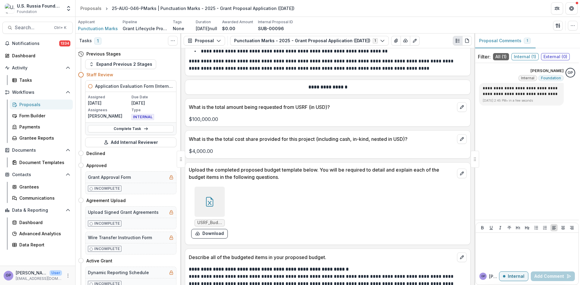
click at [395, 195] on div "USRF_Budget_PM.xlsx Download" at bounding box center [328, 213] width 278 height 57
click at [24, 104] on div "Proposals" at bounding box center [43, 104] width 49 height 6
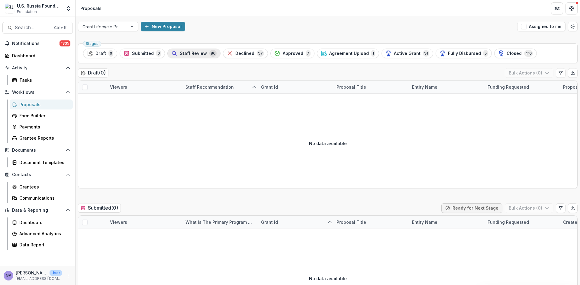
click at [184, 54] on span "Staff Review" at bounding box center [193, 53] width 27 height 5
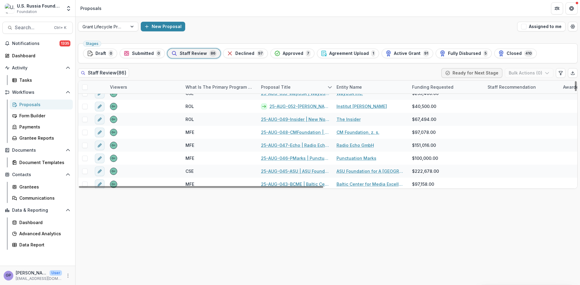
scroll to position [282, 0]
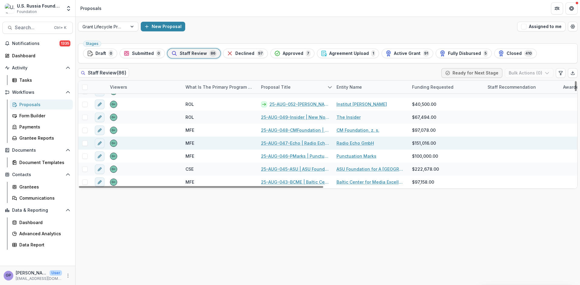
click at [296, 140] on link "25-AUG-047-Echo | Radio Echo GmbH - 2025 - Grant Proposal Application ([DATE])" at bounding box center [295, 143] width 68 height 6
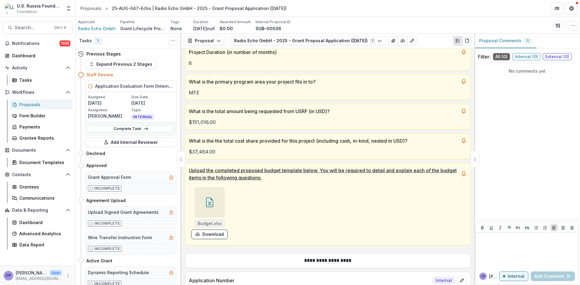
scroll to position [131, 0]
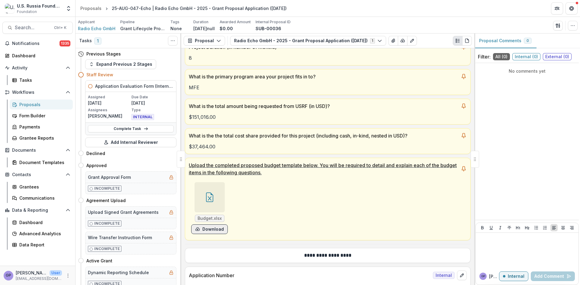
click at [210, 227] on button "Download" at bounding box center [209, 230] width 37 height 10
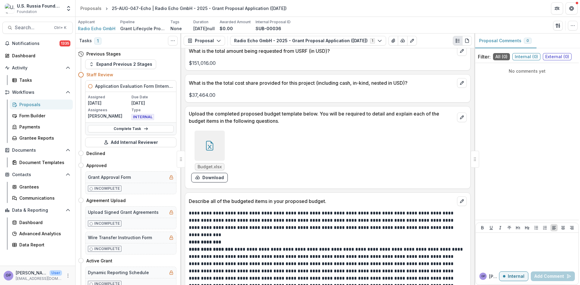
scroll to position [2761, 0]
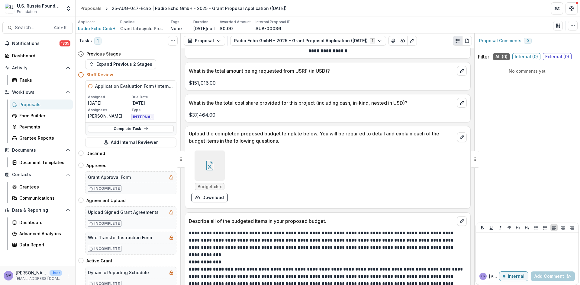
click at [33, 104] on div "Proposals" at bounding box center [43, 104] width 49 height 6
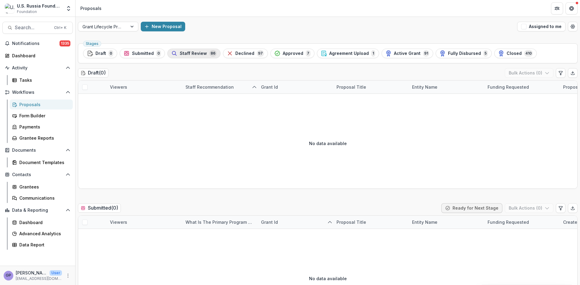
click at [209, 52] on span "86" at bounding box center [212, 53] width 7 height 7
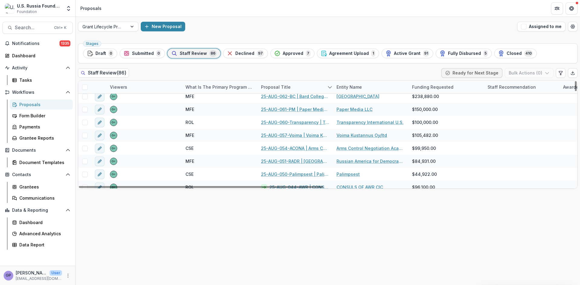
scroll to position [1022, 0]
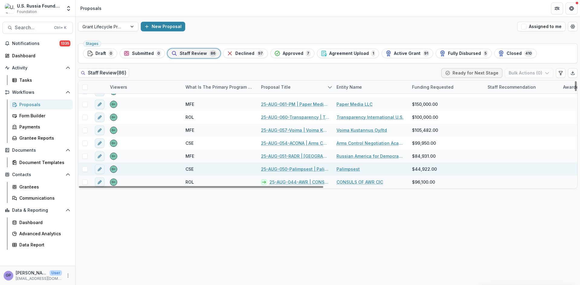
click at [288, 167] on link "25-AUG-050-Palimpsest | Palimpsest - 2025 - Grant Proposal Application (August …" at bounding box center [295, 169] width 68 height 6
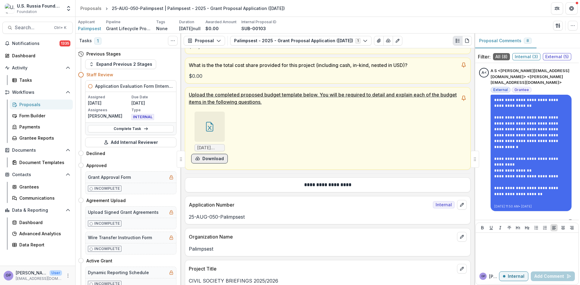
click at [204, 156] on button "Download" at bounding box center [209, 159] width 37 height 10
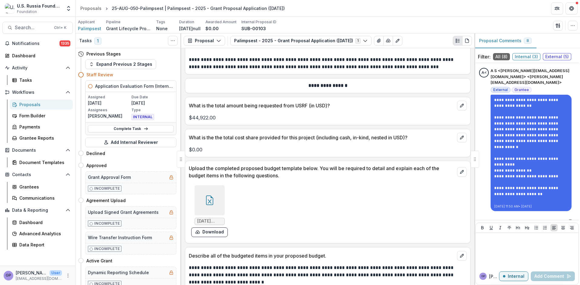
scroll to position [2097, 0]
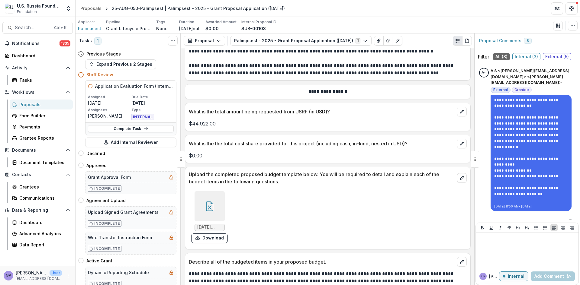
click at [21, 103] on div "Proposals" at bounding box center [43, 104] width 49 height 6
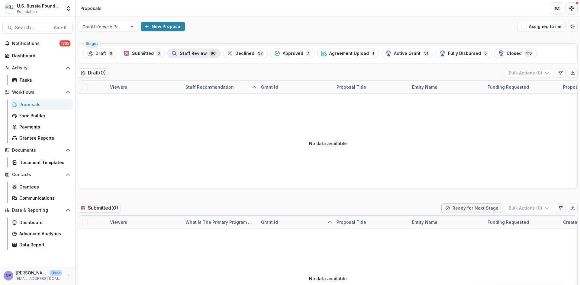
click at [189, 50] on div "Staff Review 86" at bounding box center [193, 53] width 45 height 7
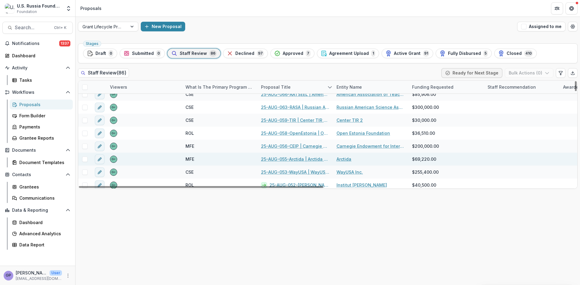
scroll to position [201, 0]
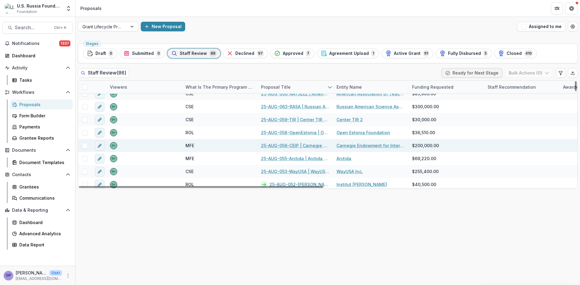
click at [279, 145] on link "25-AUG-056-CEIP | Carnegie Endowment for International Peace - 2025 - Grant Pro…" at bounding box center [295, 146] width 68 height 6
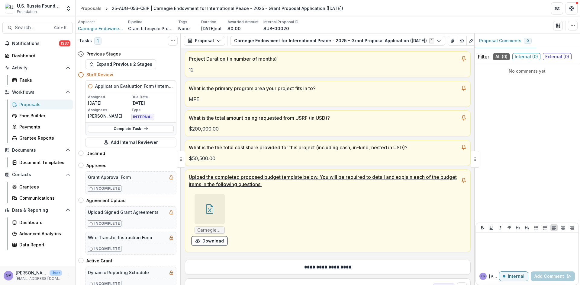
scroll to position [131, 0]
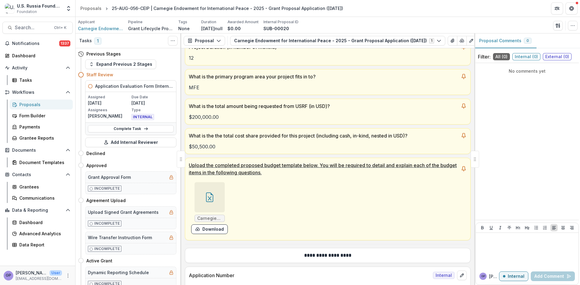
click at [206, 202] on icon at bounding box center [209, 198] width 7 height 10
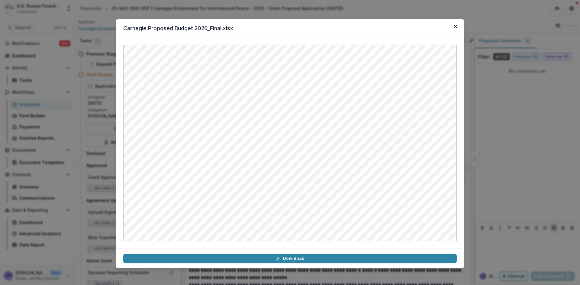
scroll to position [3651, 0]
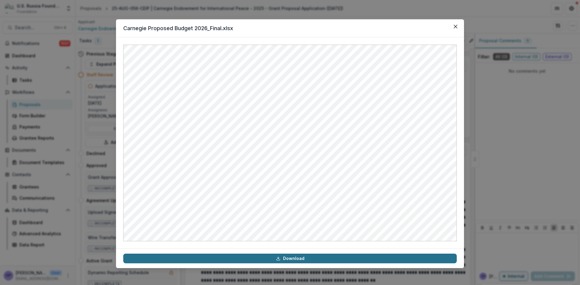
click at [284, 258] on link "Download" at bounding box center [289, 259] width 333 height 10
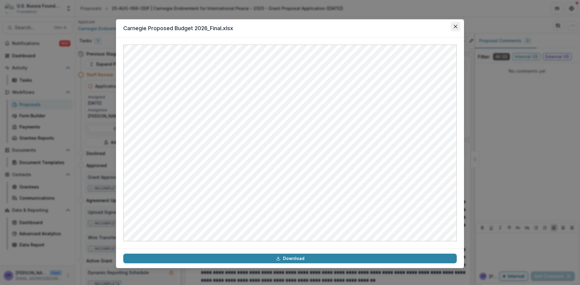
click at [455, 26] on icon "Close" at bounding box center [456, 27] width 4 height 4
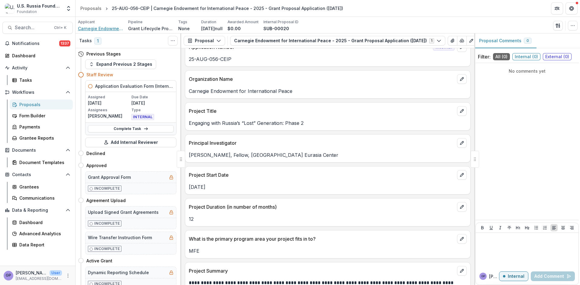
scroll to position [164, 0]
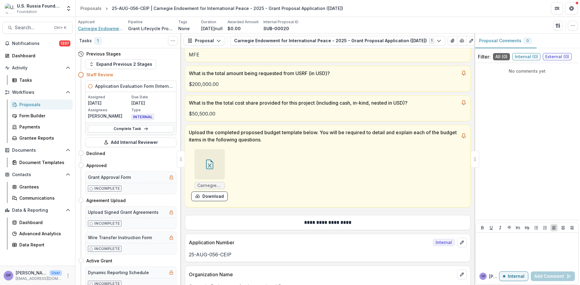
click at [94, 27] on span "Carnegie Endowment for International Peace" at bounding box center [100, 28] width 45 height 6
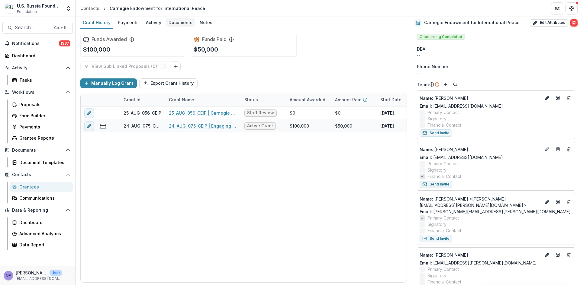
click at [177, 21] on div "Documents" at bounding box center [180, 22] width 29 height 9
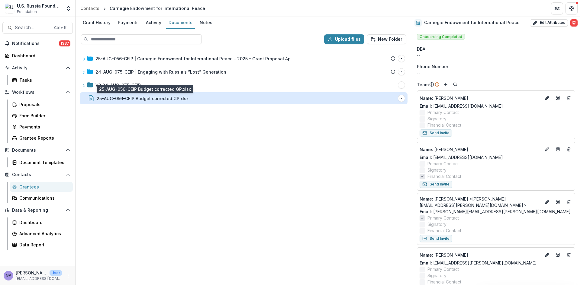
click at [138, 97] on div "25-AUG-056-CEIP Budget corrected GP.xlsx" at bounding box center [143, 98] width 92 height 6
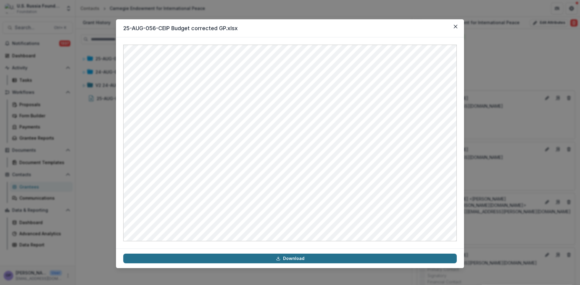
click at [292, 259] on link "Download" at bounding box center [289, 259] width 333 height 10
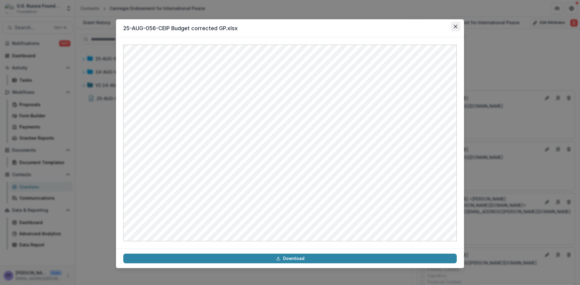
click at [456, 24] on button "Close" at bounding box center [456, 27] width 10 height 10
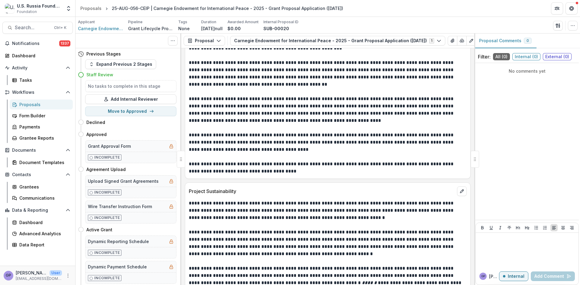
scroll to position [3651, 0]
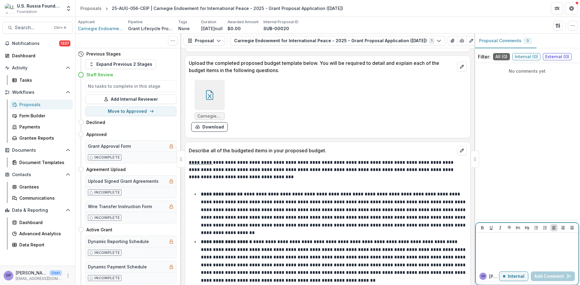
click at [490, 239] on p at bounding box center [527, 239] width 98 height 7
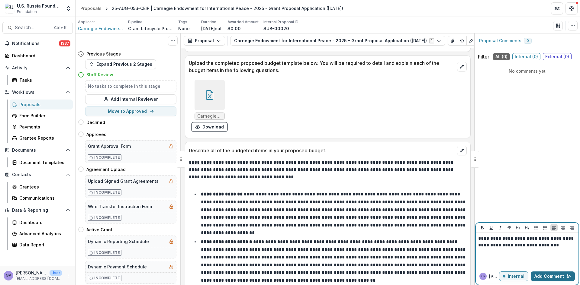
click at [557, 273] on button "Add Comment" at bounding box center [553, 277] width 44 height 10
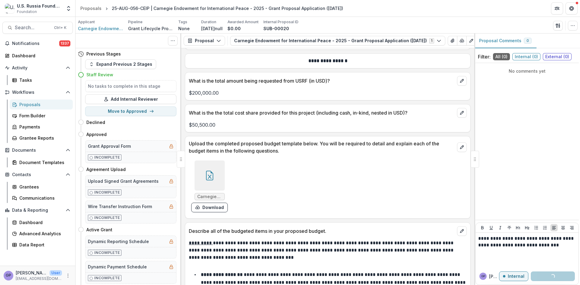
scroll to position [3561, 0]
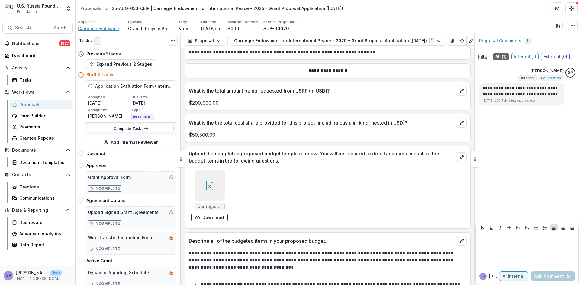
click at [95, 26] on span "Carnegie Endowment for International Peace" at bounding box center [100, 28] width 45 height 6
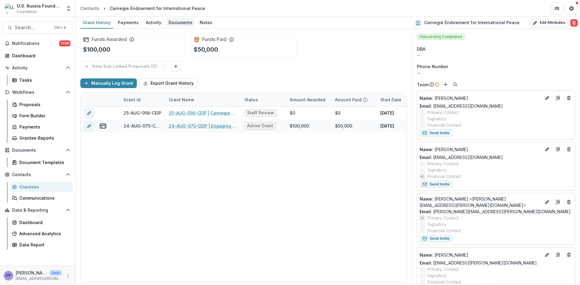
click at [176, 22] on div "Documents" at bounding box center [180, 22] width 29 height 9
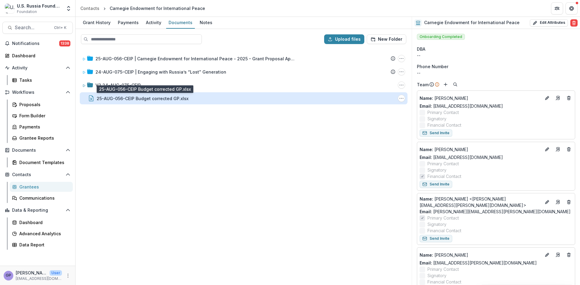
click at [130, 97] on div "25-AUG-056-CEIP Budget corrected GP.xlsx" at bounding box center [143, 98] width 92 height 6
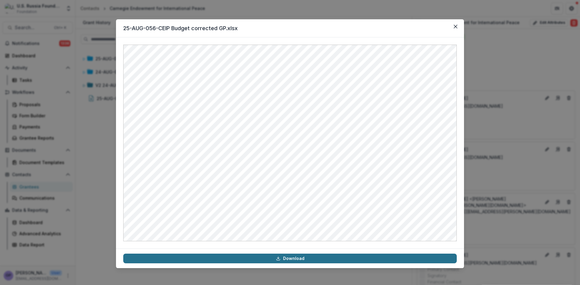
click at [298, 258] on link "Download" at bounding box center [289, 259] width 333 height 10
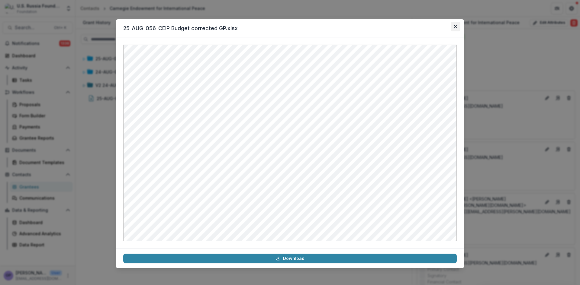
click at [454, 27] on icon "Close" at bounding box center [456, 27] width 4 height 4
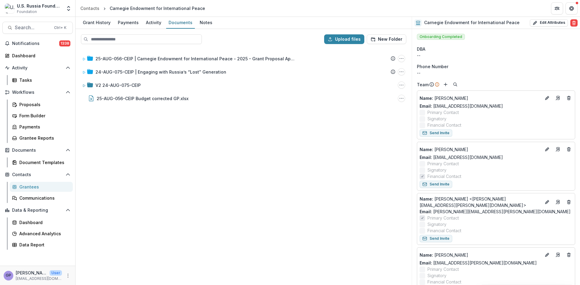
click at [226, 121] on div "25-AUG-056-CEIP | Carnegie Endowment for International Peace - 2025 - Grant Pro…" at bounding box center [243, 167] width 335 height 236
click at [341, 37] on button "Upload files" at bounding box center [344, 39] width 40 height 10
type input "**********"
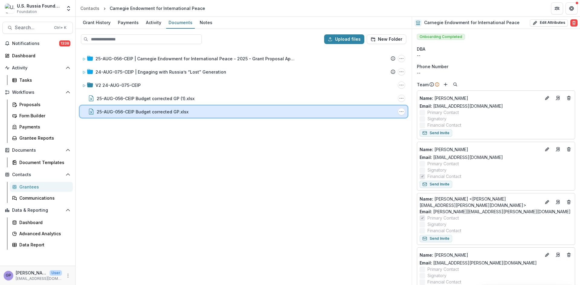
drag, startPoint x: 400, startPoint y: 111, endPoint x: 390, endPoint y: 109, distance: 9.2
click at [390, 109] on div "25-AUG-056-CEIP Budget corrected GP.xlsx" at bounding box center [246, 112] width 299 height 6
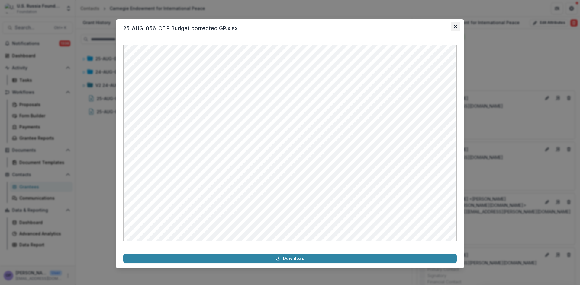
click at [455, 25] on icon "Close" at bounding box center [456, 27] width 4 height 4
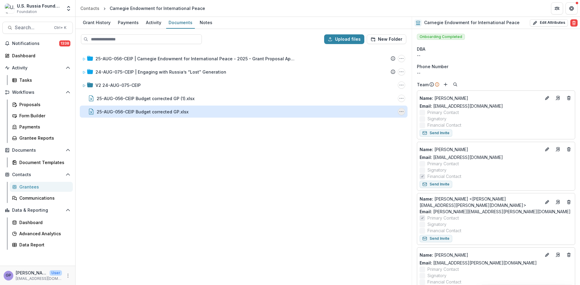
click at [401, 112] on icon "25-AUG-056-CEIP Budget corrected GP.xlsx Options" at bounding box center [401, 111] width 5 height 5
click at [358, 152] on button "Delete" at bounding box center [371, 153] width 65 height 10
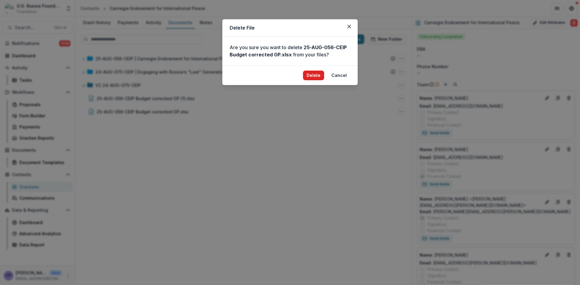
click at [319, 73] on button "Delete" at bounding box center [313, 76] width 21 height 10
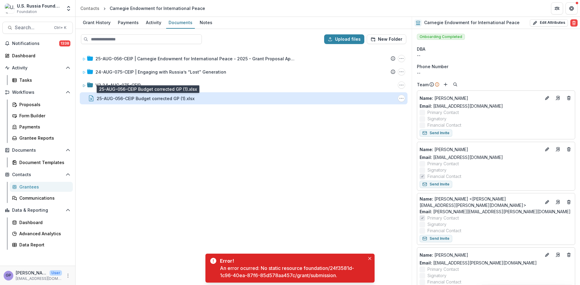
click at [163, 99] on div "25-AUG-056-CEIP Budget corrected GP (1).xlsx" at bounding box center [146, 98] width 98 height 6
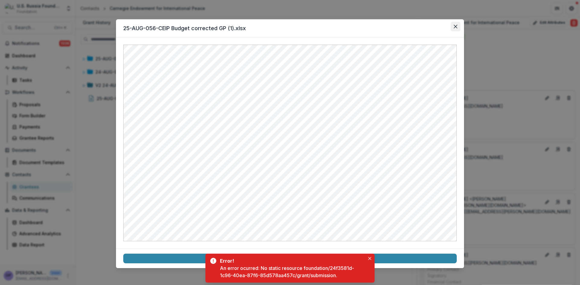
click at [456, 26] on icon "Close" at bounding box center [456, 27] width 4 height 4
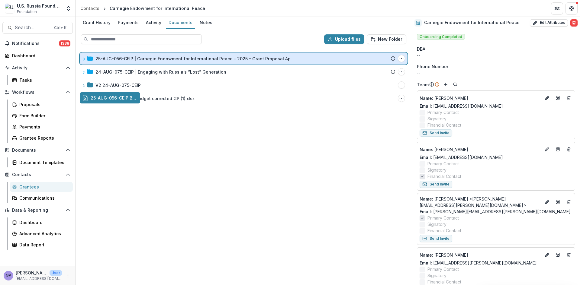
drag, startPoint x: 144, startPoint y: 98, endPoint x: 171, endPoint y: 60, distance: 45.8
click at [171, 60] on div "Upload files New Folder 25-AUG-056-CEIP | Carnegie Endowment for International …" at bounding box center [243, 157] width 336 height 256
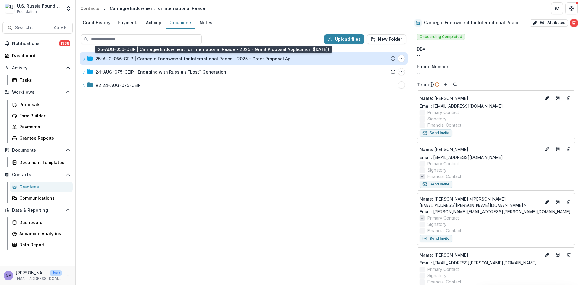
click at [176, 56] on div "25-AUG-056-CEIP | Carnegie Endowment for International Peace - 2025 - Grant Pro…" at bounding box center [194, 59] width 199 height 6
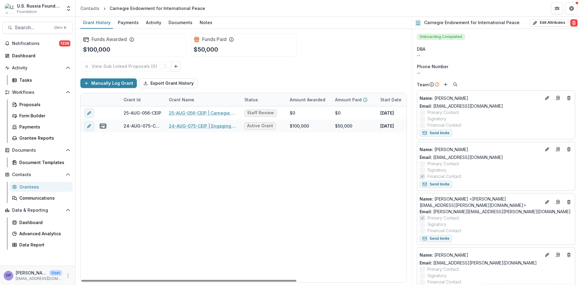
click at [281, 207] on div "25-AUG-056-CEIP 25-AUG-056-CEIP | Carnegie Endowment for International Peace - …" at bounding box center [327, 195] width 492 height 176
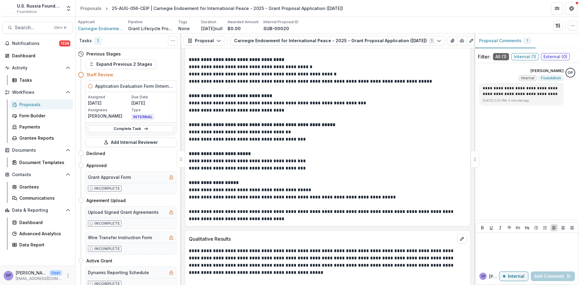
scroll to position [3651, 0]
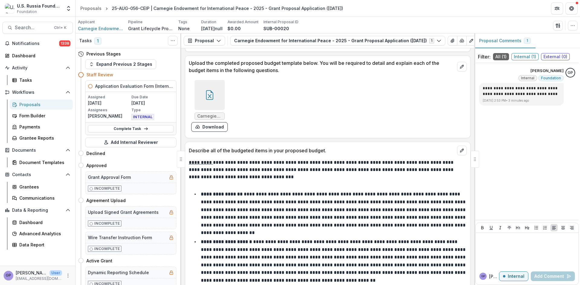
click at [28, 104] on div "Proposals" at bounding box center [43, 104] width 49 height 6
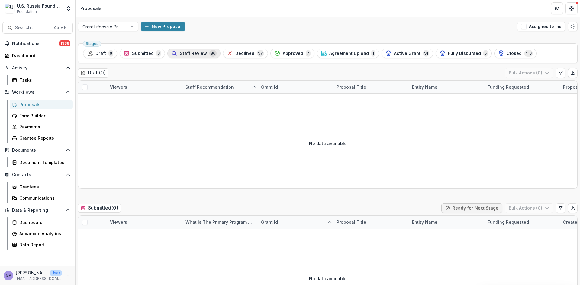
click at [197, 52] on span "Staff Review" at bounding box center [193, 53] width 27 height 5
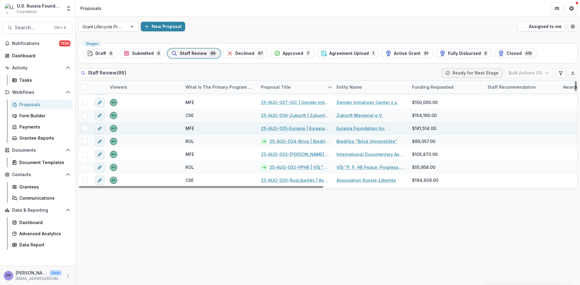
scroll to position [443, 0]
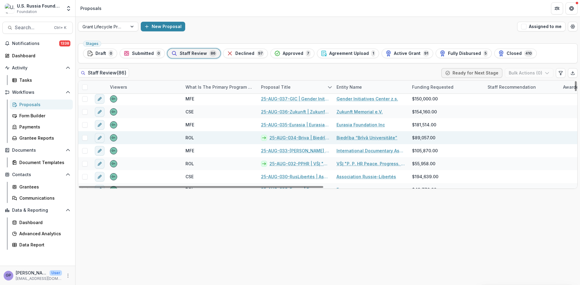
click at [293, 136] on link "25-AUG-034-Briva | Biedrība “Brīvā Universitāte” - 2025 - Grant Proposal Applic…" at bounding box center [299, 138] width 60 height 6
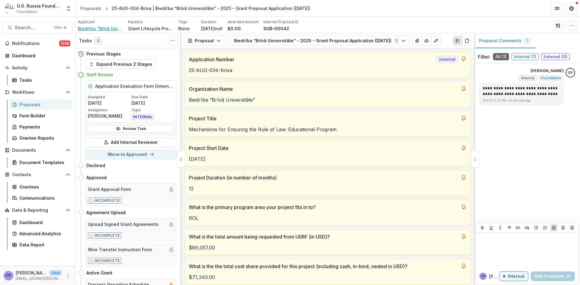
click at [104, 28] on span "Biedrība “Brīvā Universitāte”" at bounding box center [100, 28] width 45 height 6
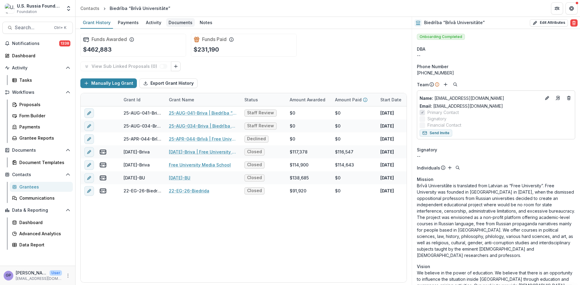
click at [181, 23] on div "Documents" at bounding box center [180, 22] width 29 height 9
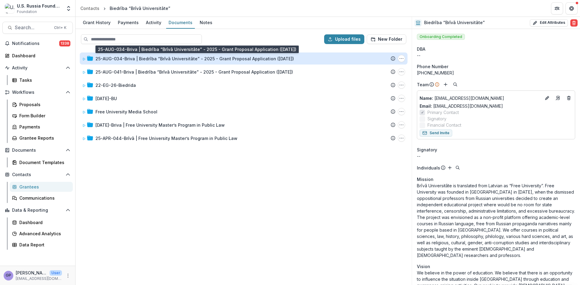
click at [160, 58] on div "25-AUG-034-Briva | Biedrība “Brīvā Universitāte” - 2025 - Grant Proposal Applic…" at bounding box center [194, 59] width 198 height 6
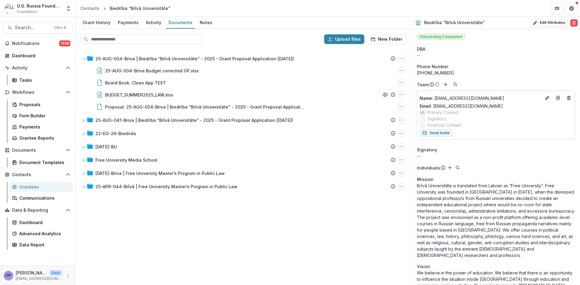
click at [334, 222] on div "25-AUG-034-Briva | Biedrība “Brīvā Universitāte” - 2025 - Grant Proposal Applic…" at bounding box center [243, 167] width 335 height 236
click at [27, 104] on div "Proposals" at bounding box center [43, 104] width 49 height 6
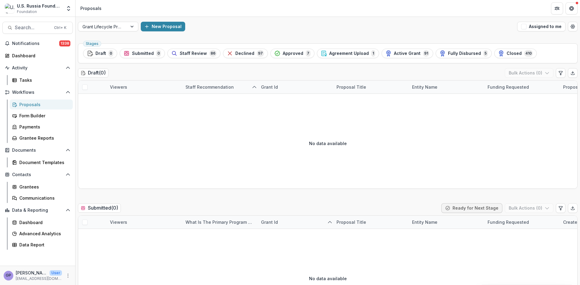
click at [30, 102] on div "Proposals" at bounding box center [43, 104] width 49 height 6
click at [202, 52] on span "Staff Review" at bounding box center [193, 53] width 27 height 5
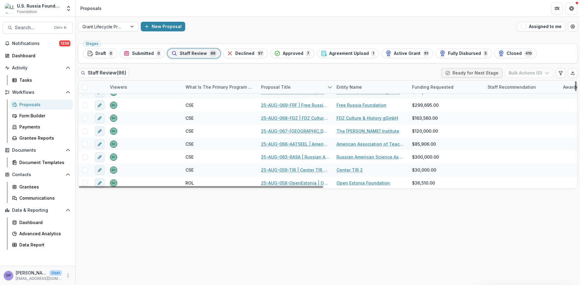
scroll to position [161, 0]
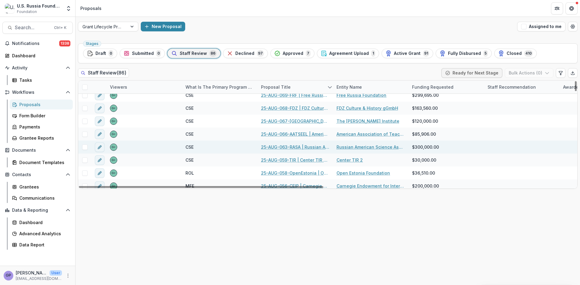
click at [284, 144] on link "25-AUG-063-RASA | Russian American Science Association - 2025 - Grant Proposal …" at bounding box center [295, 147] width 68 height 6
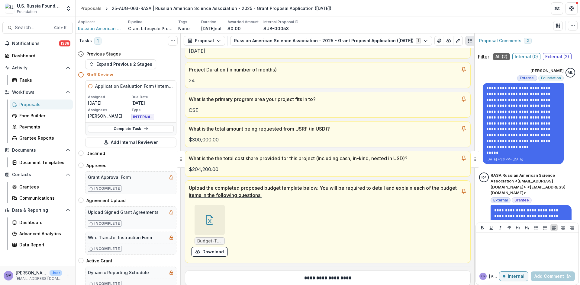
scroll to position [111, 0]
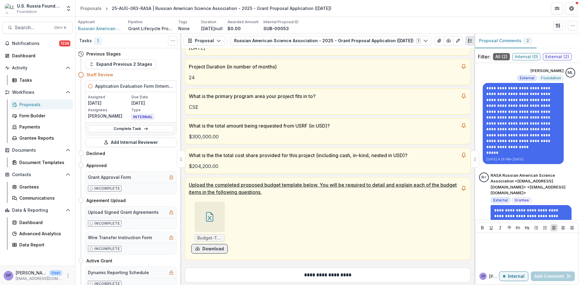
click at [209, 248] on button "Download" at bounding box center [209, 249] width 37 height 10
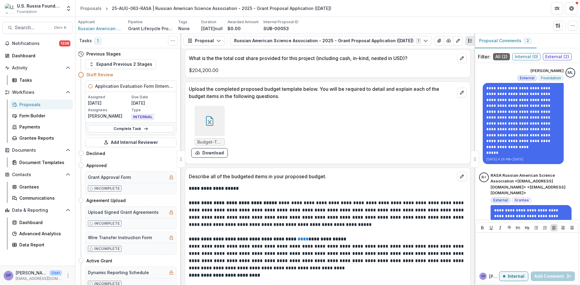
scroll to position [4289, 0]
